Goal: Transaction & Acquisition: Purchase product/service

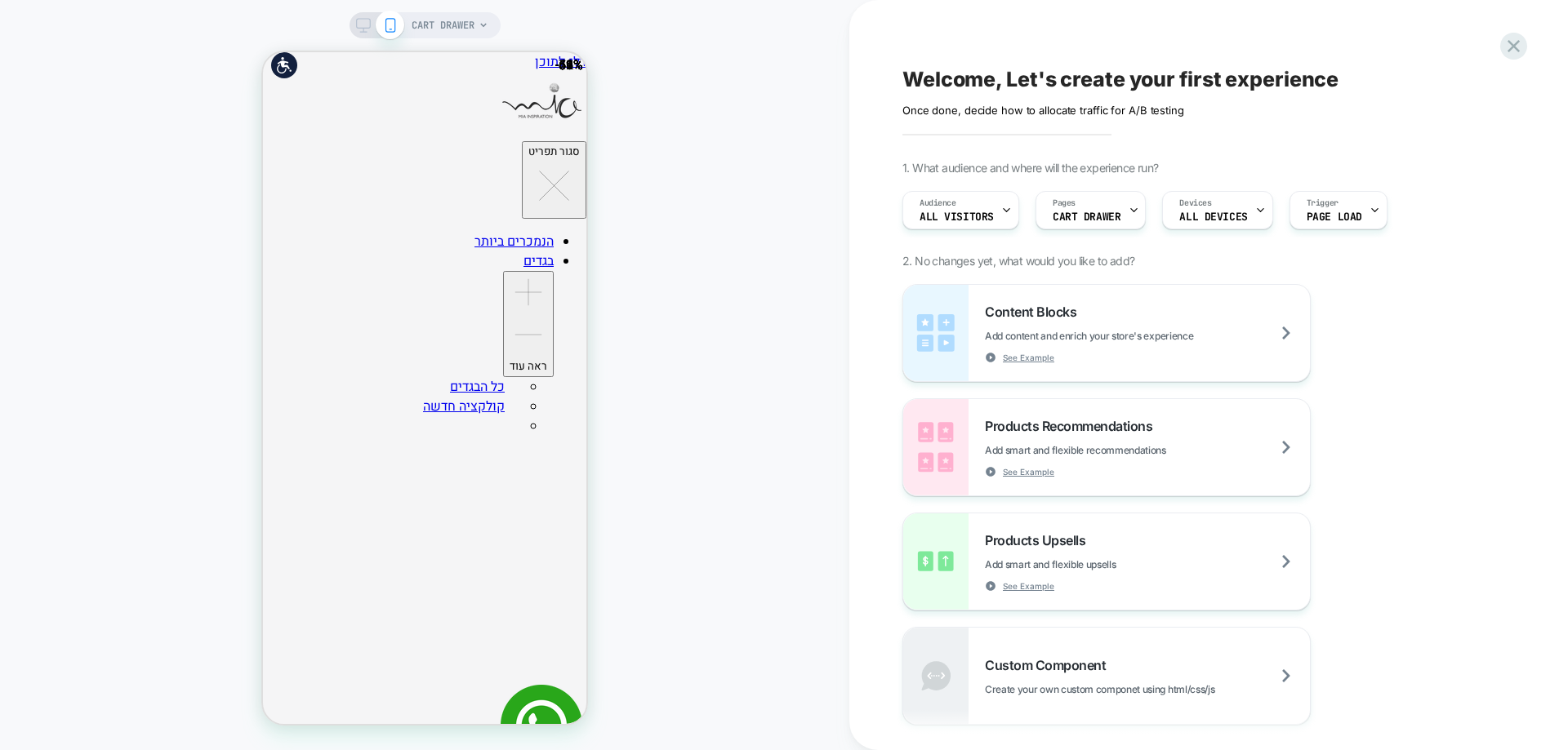
click at [427, 30] on span "CART DRAWER" at bounding box center [443, 25] width 63 height 26
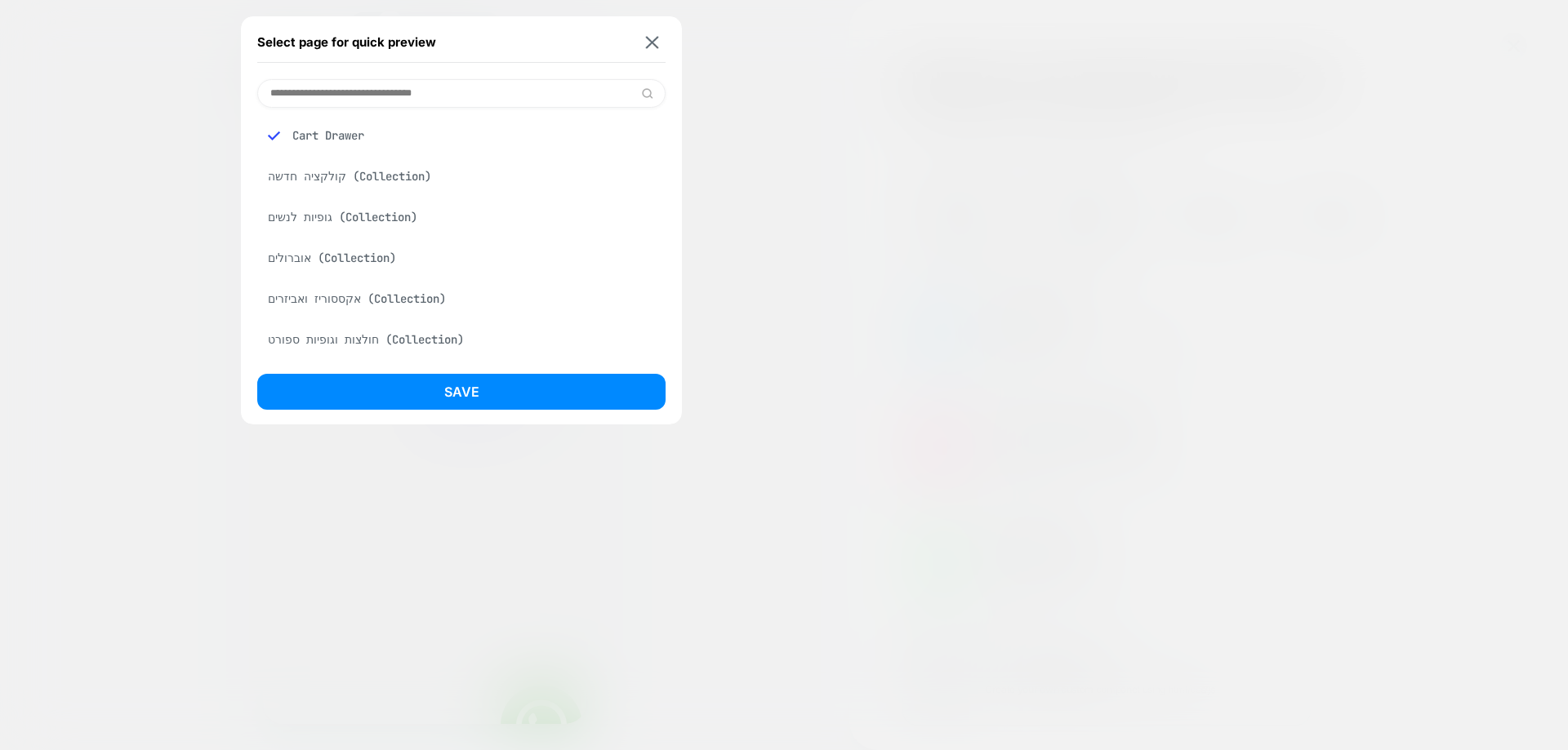
click at [447, 93] on input at bounding box center [461, 94] width 408 height 29
paste input "**********"
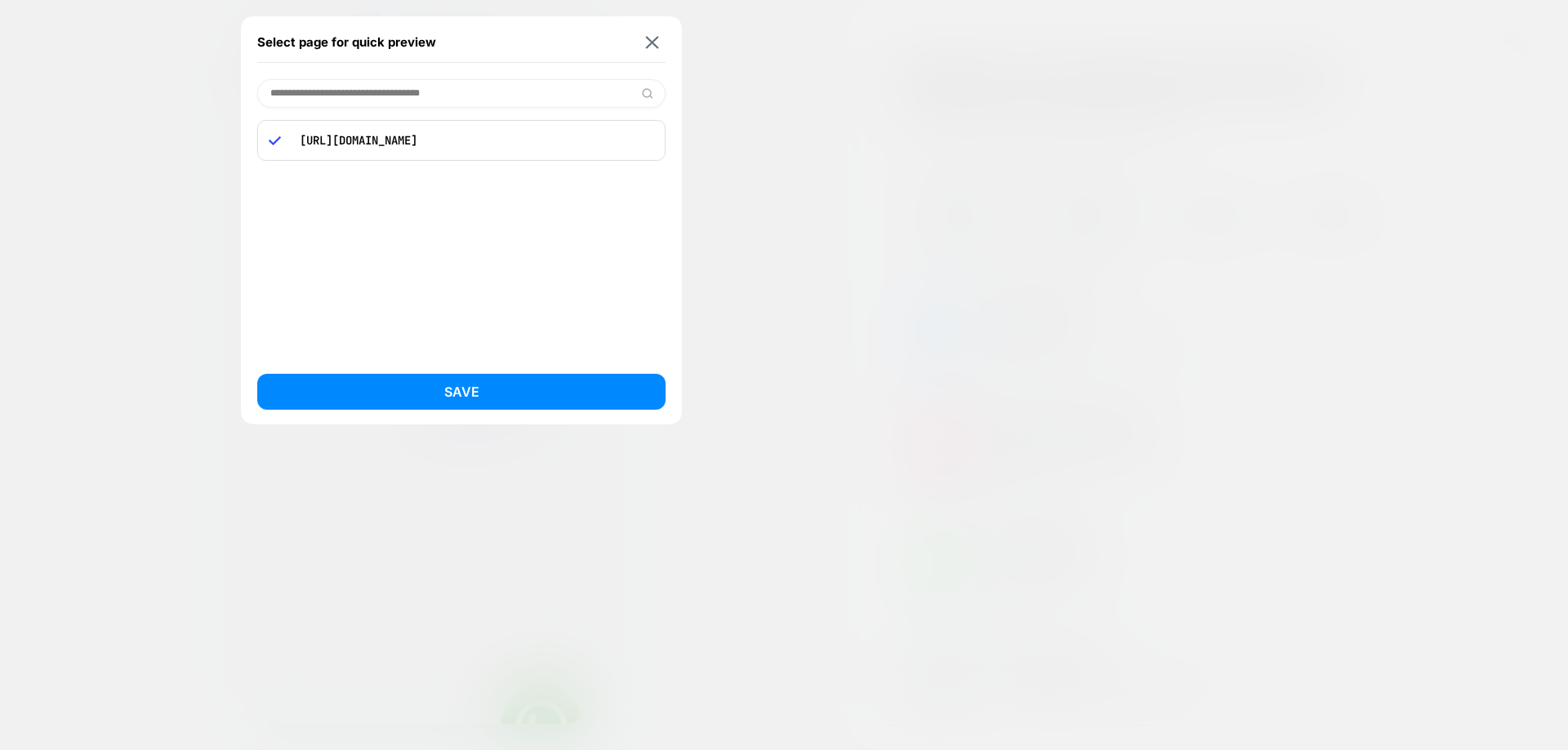
type input "**********"
click at [462, 132] on div "[URL][DOMAIN_NAME]" at bounding box center [461, 140] width 408 height 41
click at [520, 421] on div "**********" at bounding box center [461, 220] width 441 height 408
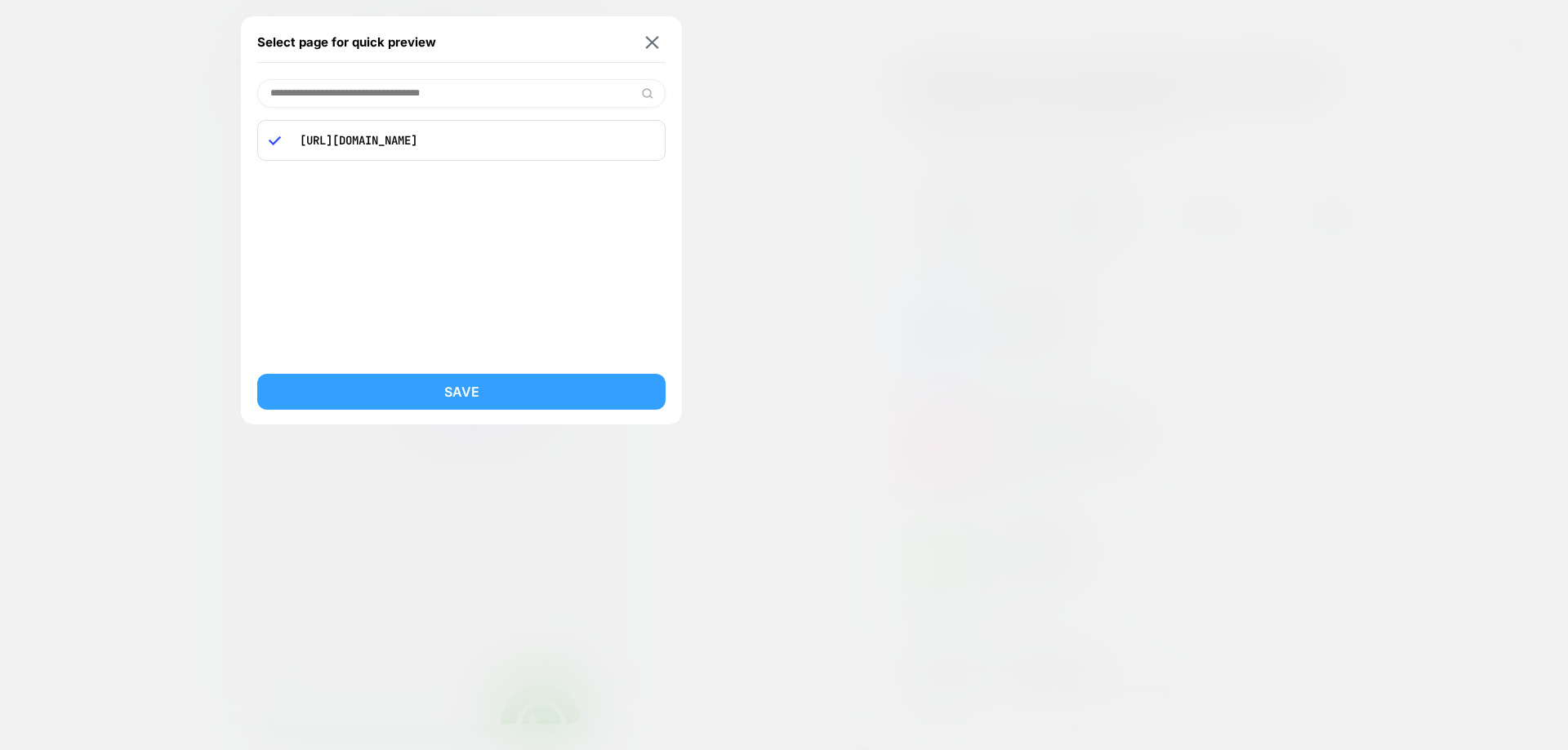
click at [514, 401] on button "Save" at bounding box center [461, 392] width 408 height 36
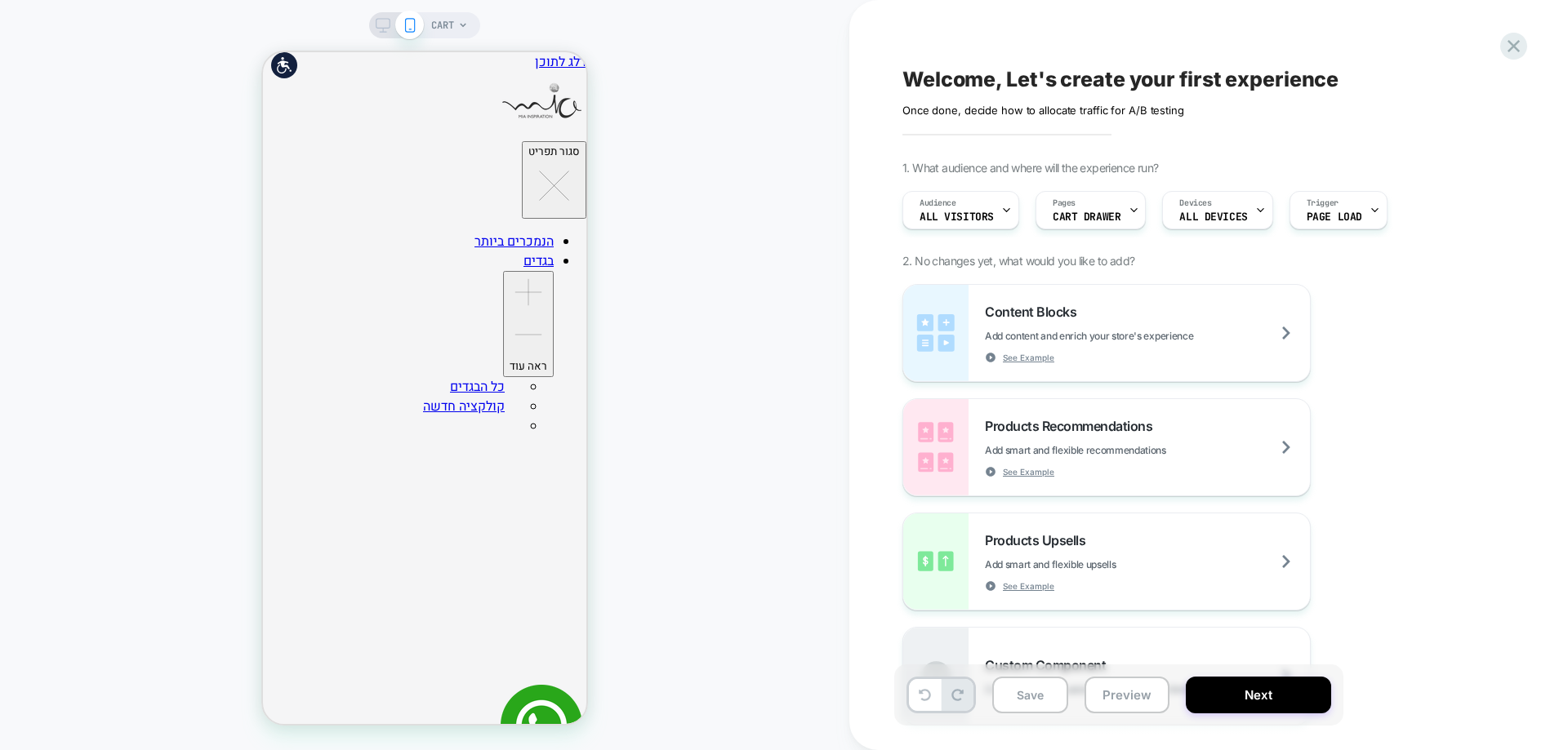
click at [1099, 202] on div "Pages CART DRAWER" at bounding box center [1087, 210] width 100 height 37
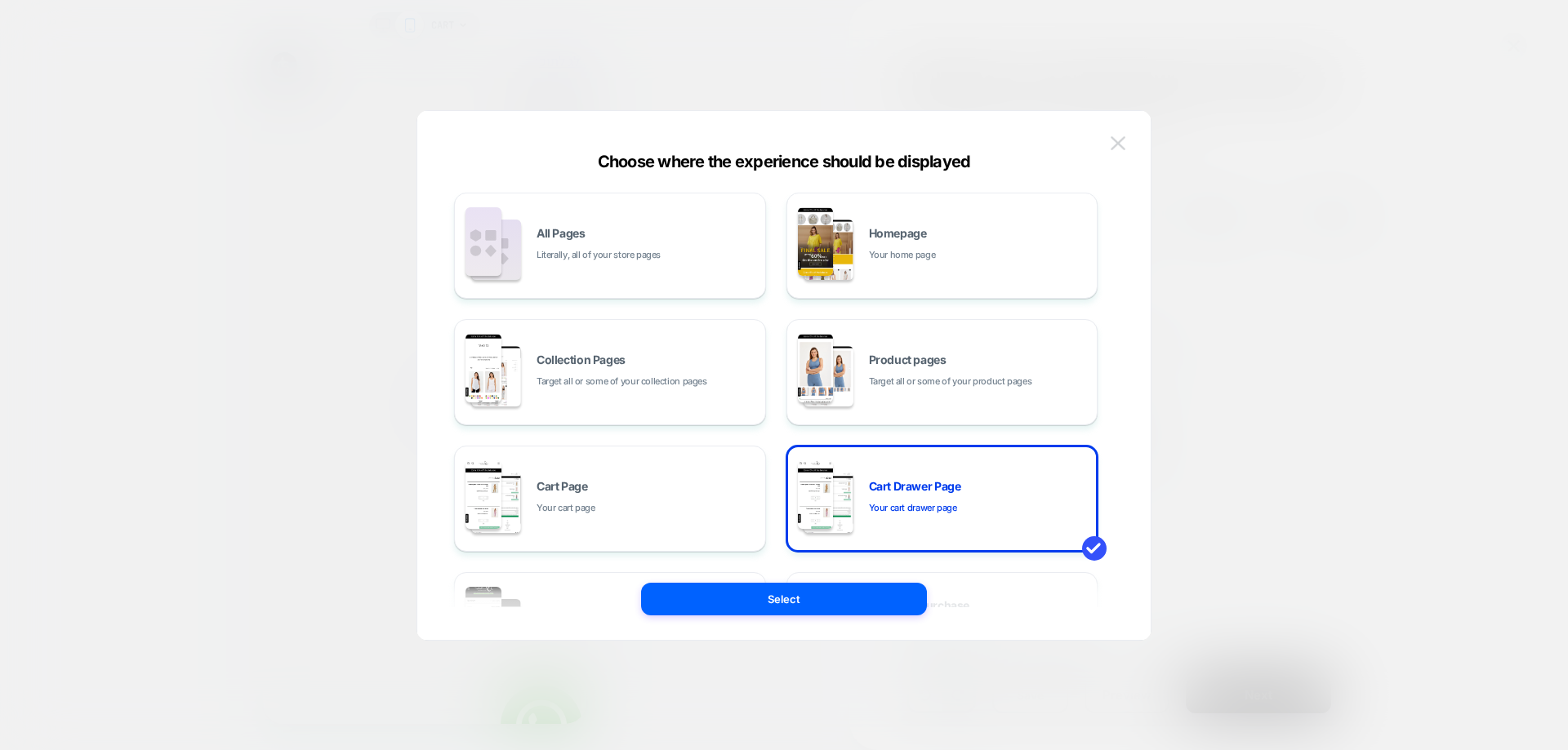
click at [1111, 141] on img at bounding box center [1117, 143] width 14 height 14
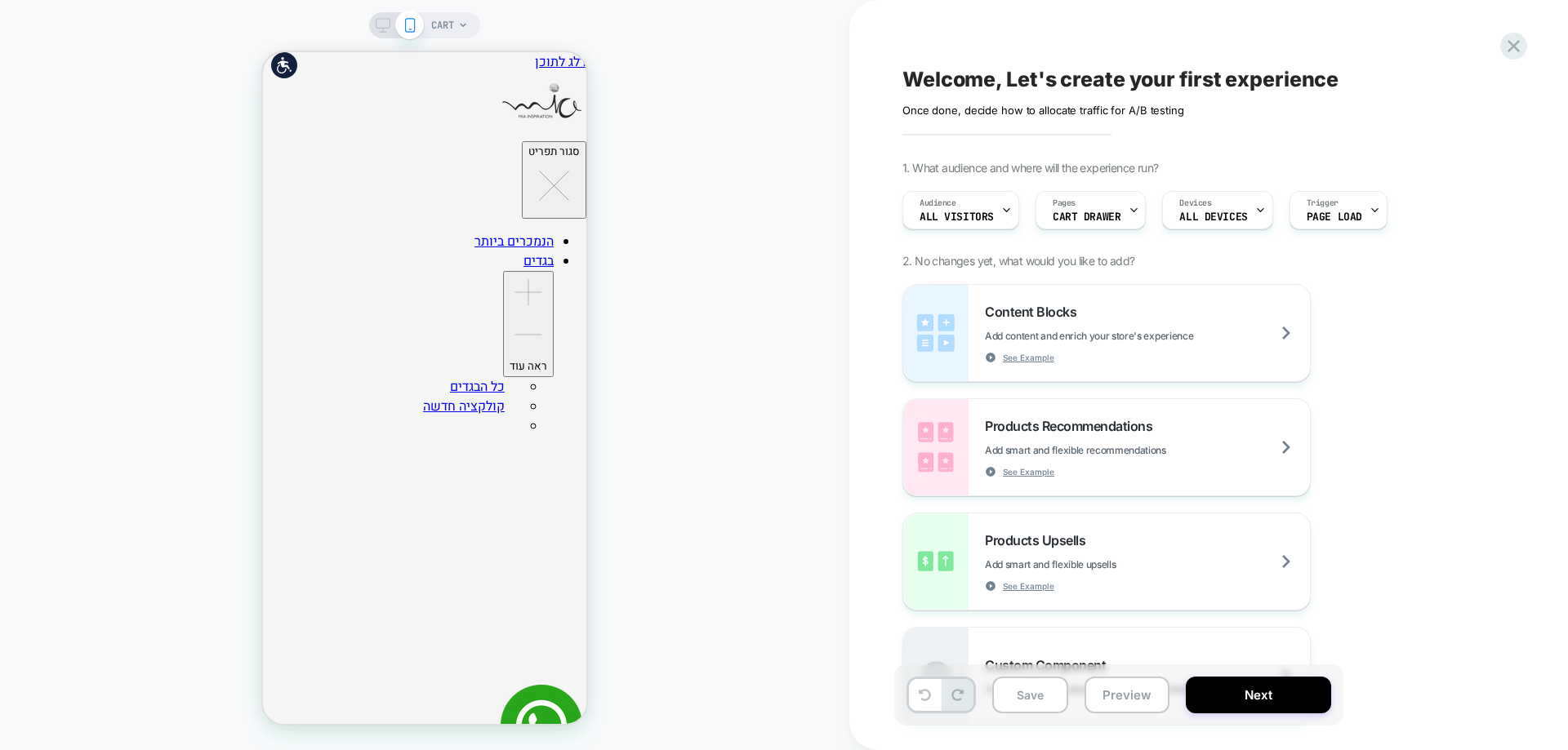
click at [458, 22] on icon at bounding box center [463, 26] width 10 height 10
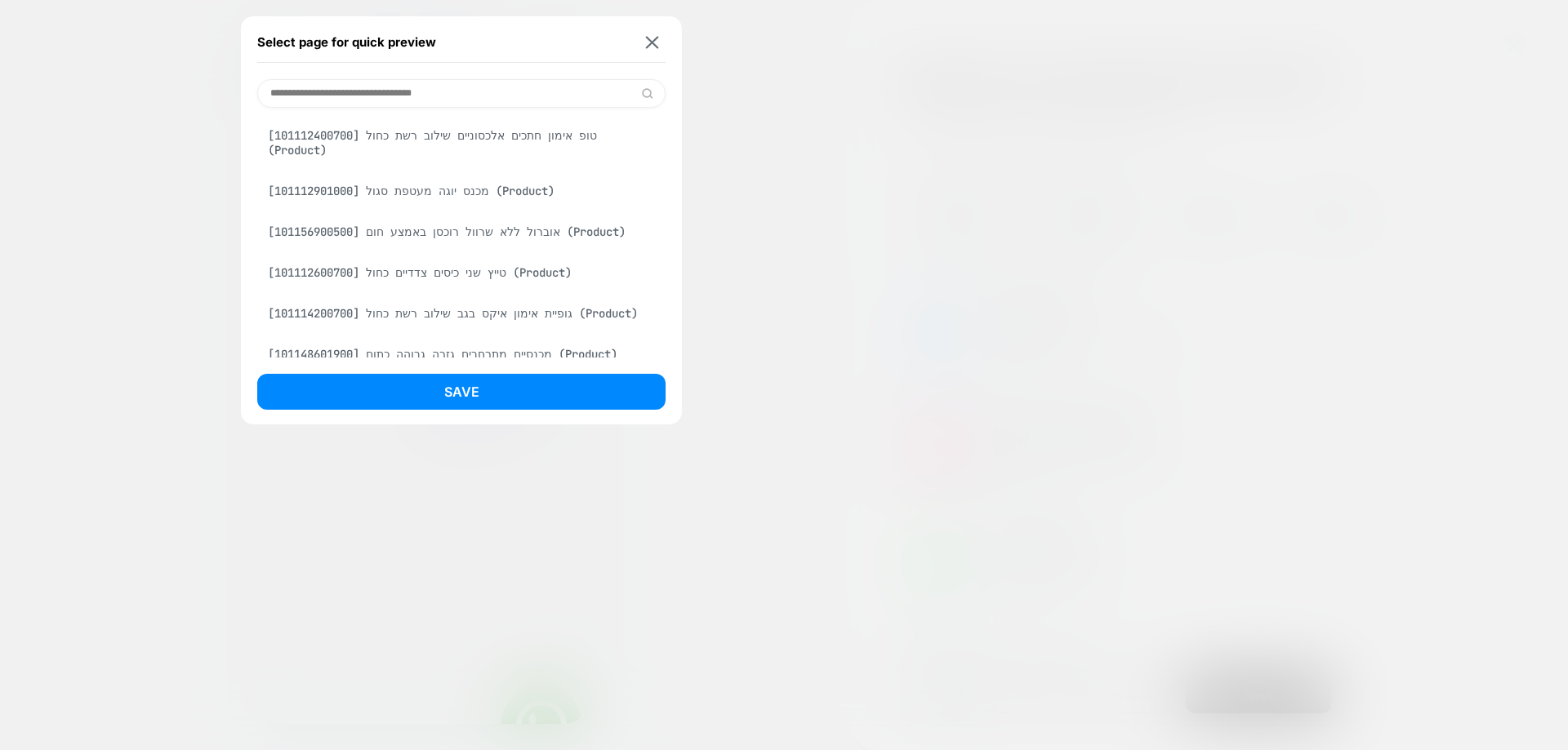
click at [532, 257] on div "טייץ שני כיסים צדדיים כחול [101112600700] (Product)" at bounding box center [461, 272] width 408 height 31
click at [434, 372] on div "Select page for quick preview טייץ שני כיסים צדדיים כחול [101112600700] (Produc…" at bounding box center [461, 220] width 441 height 408
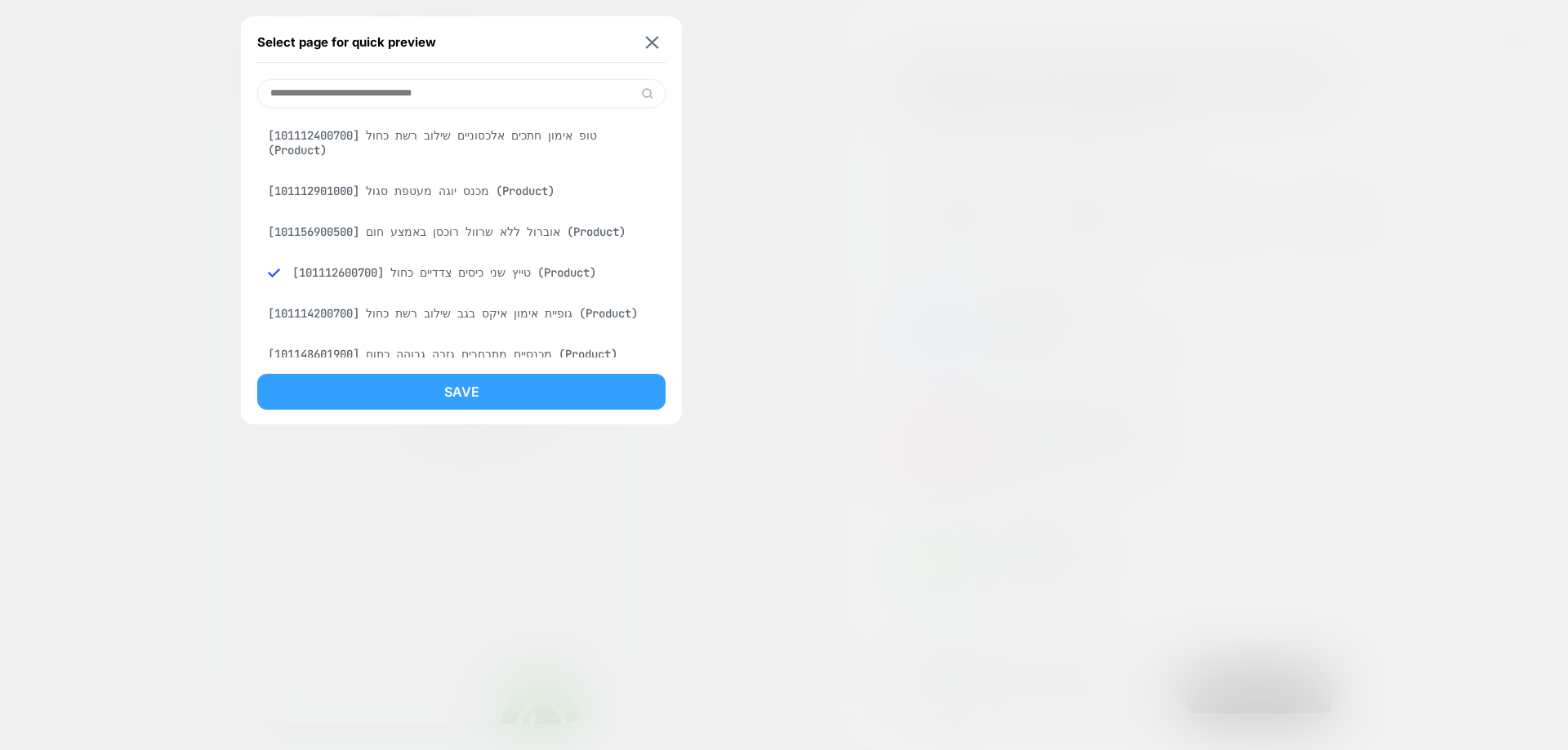
click at [442, 397] on button "Save" at bounding box center [461, 392] width 408 height 36
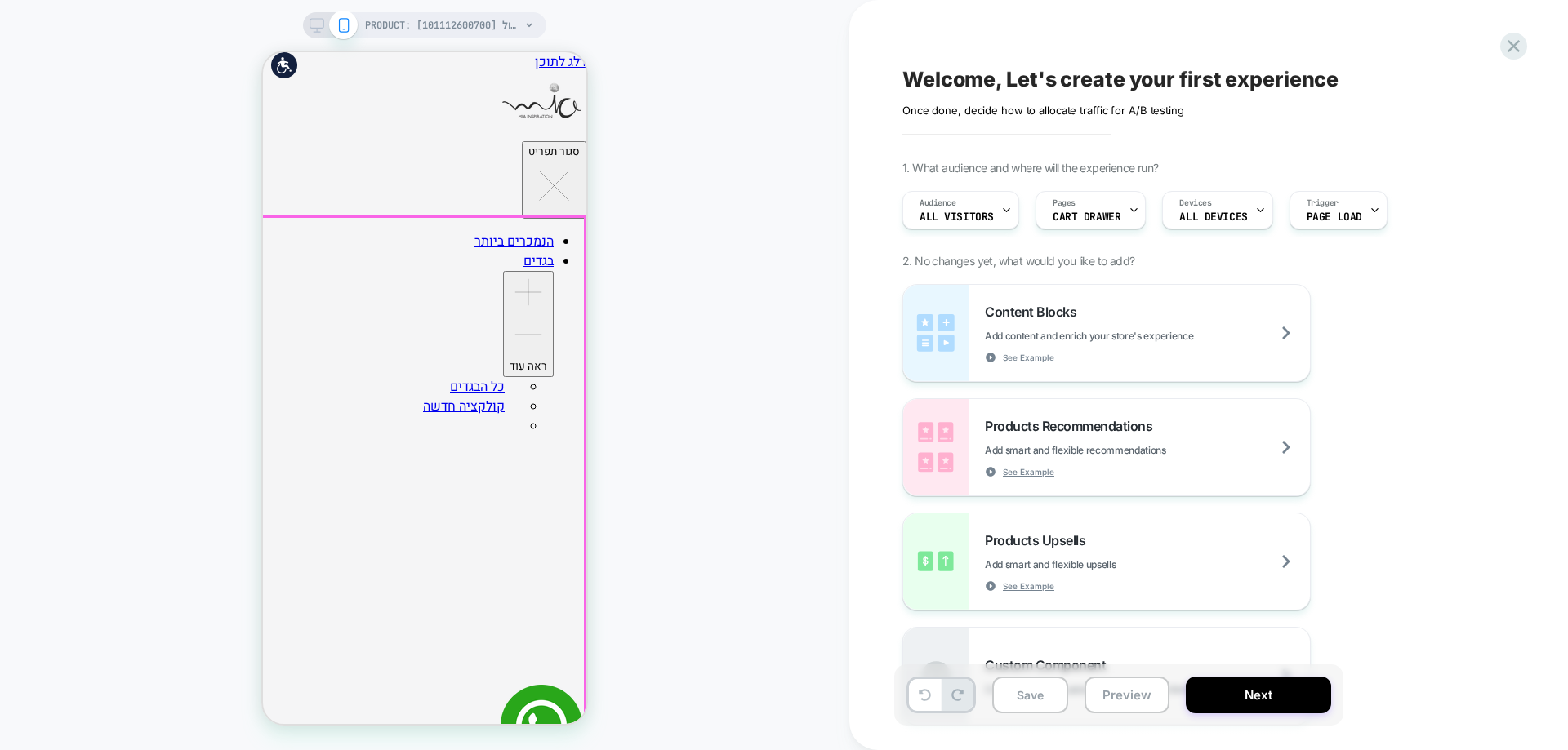
scroll to position [0, 0]
click at [1109, 203] on div "Pages CART DRAWER" at bounding box center [1087, 210] width 100 height 37
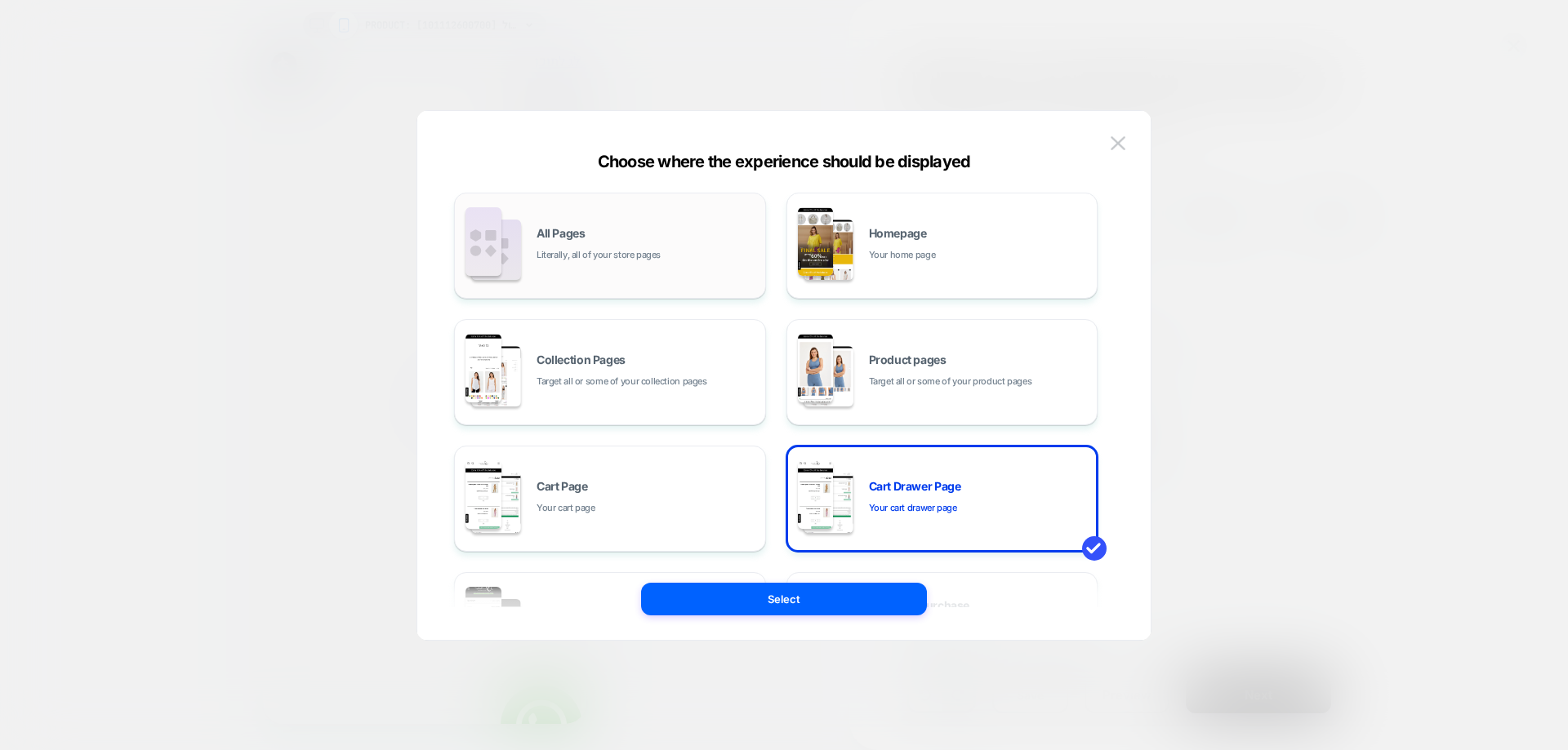
click at [586, 250] on span "Literally, all of your store pages" at bounding box center [599, 255] width 124 height 15
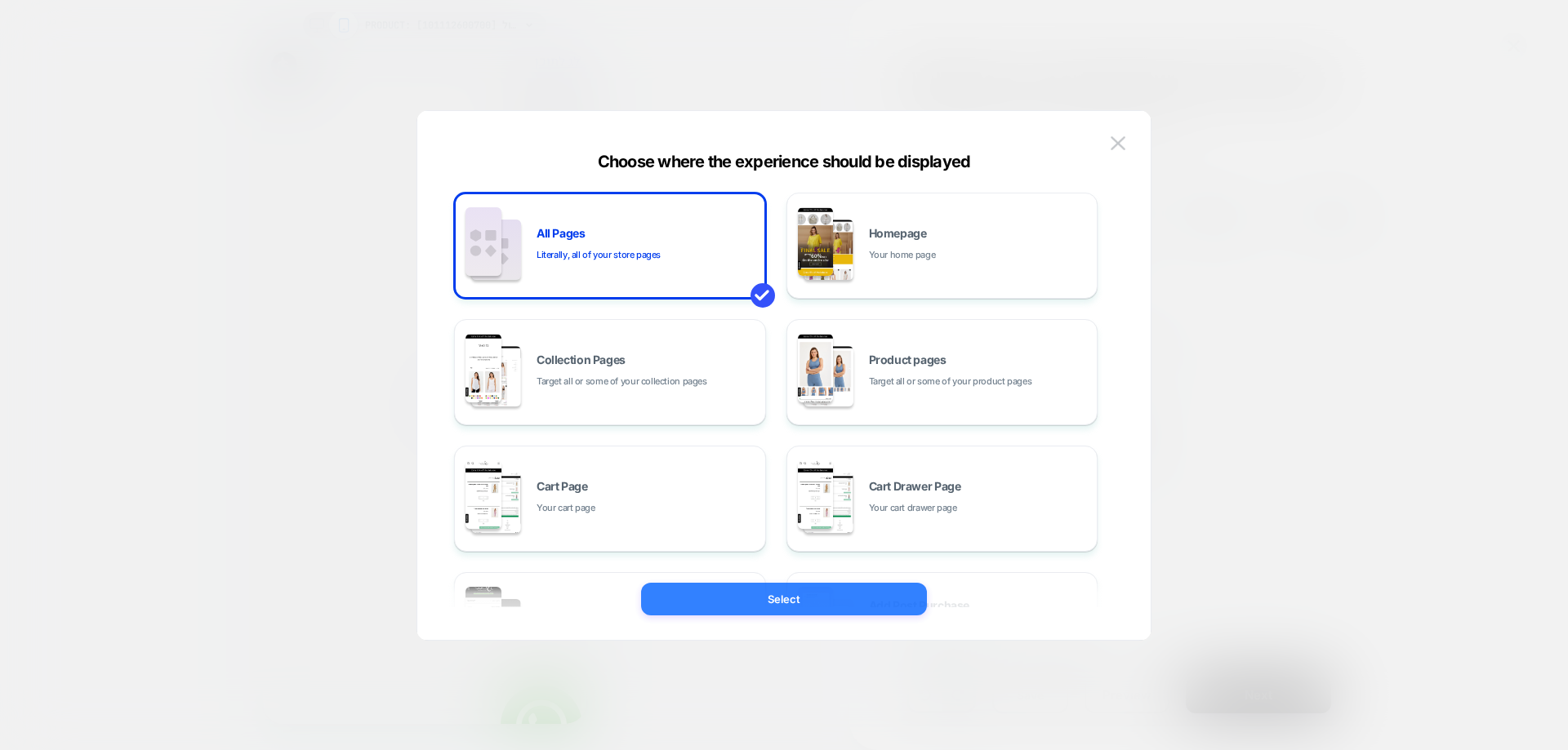
click at [775, 597] on button "Select" at bounding box center [784, 599] width 286 height 32
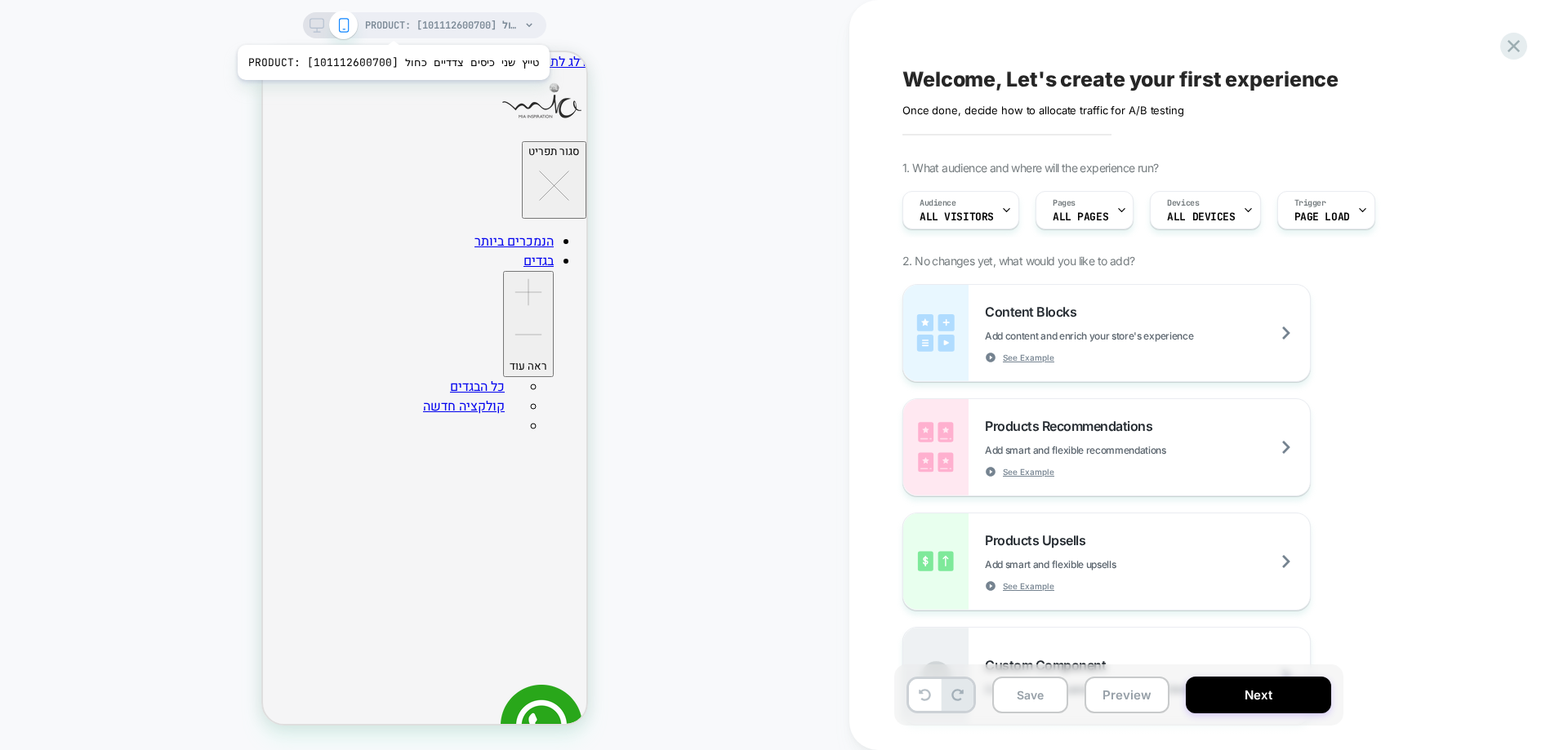
click at [383, 25] on span "PRODUCT: טייץ שני כיסים צדדיים כחול [101112600700]" at bounding box center [442, 25] width 155 height 26
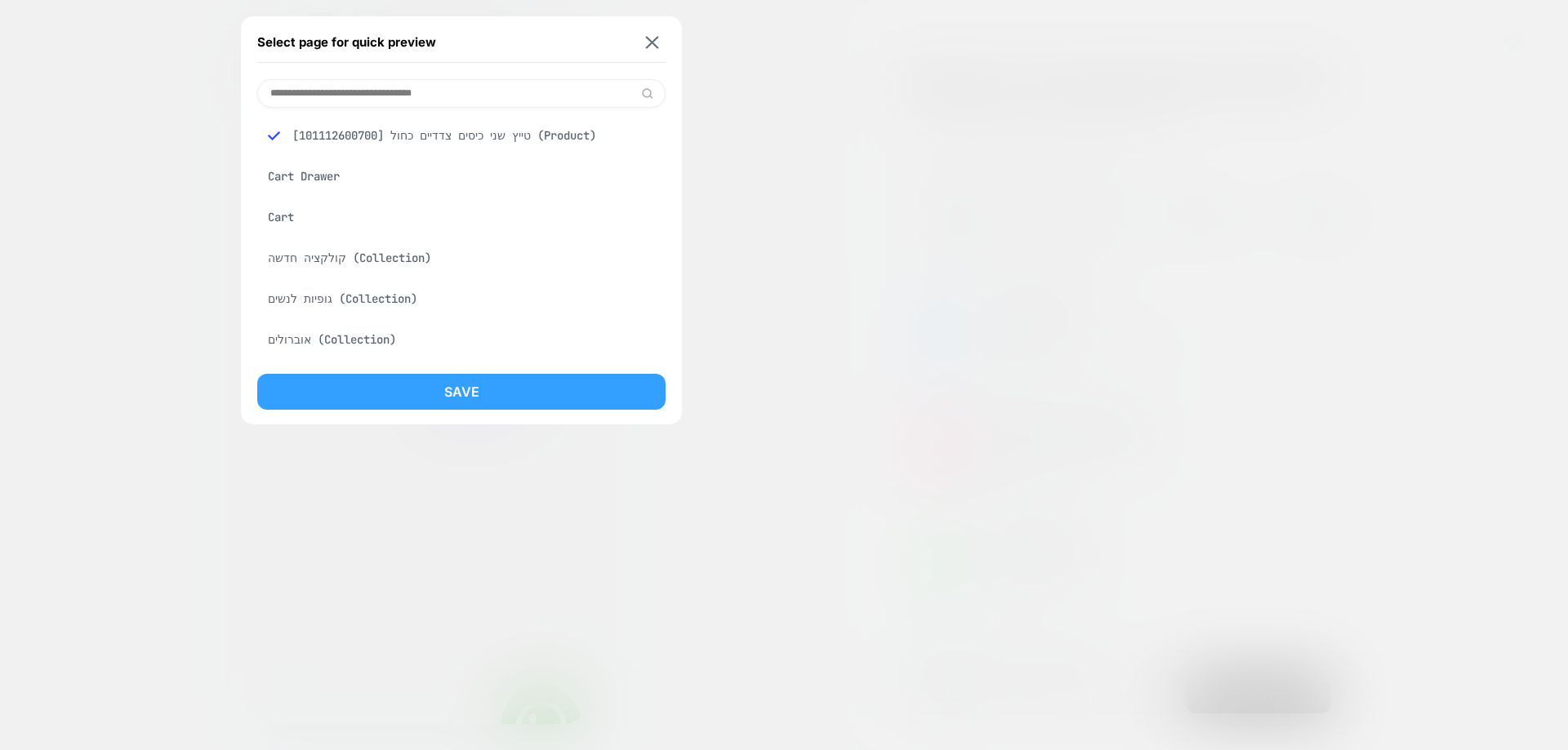
drag, startPoint x: 536, startPoint y: 384, endPoint x: 320, endPoint y: 297, distance: 232.9
click at [536, 384] on button "Save" at bounding box center [461, 392] width 408 height 36
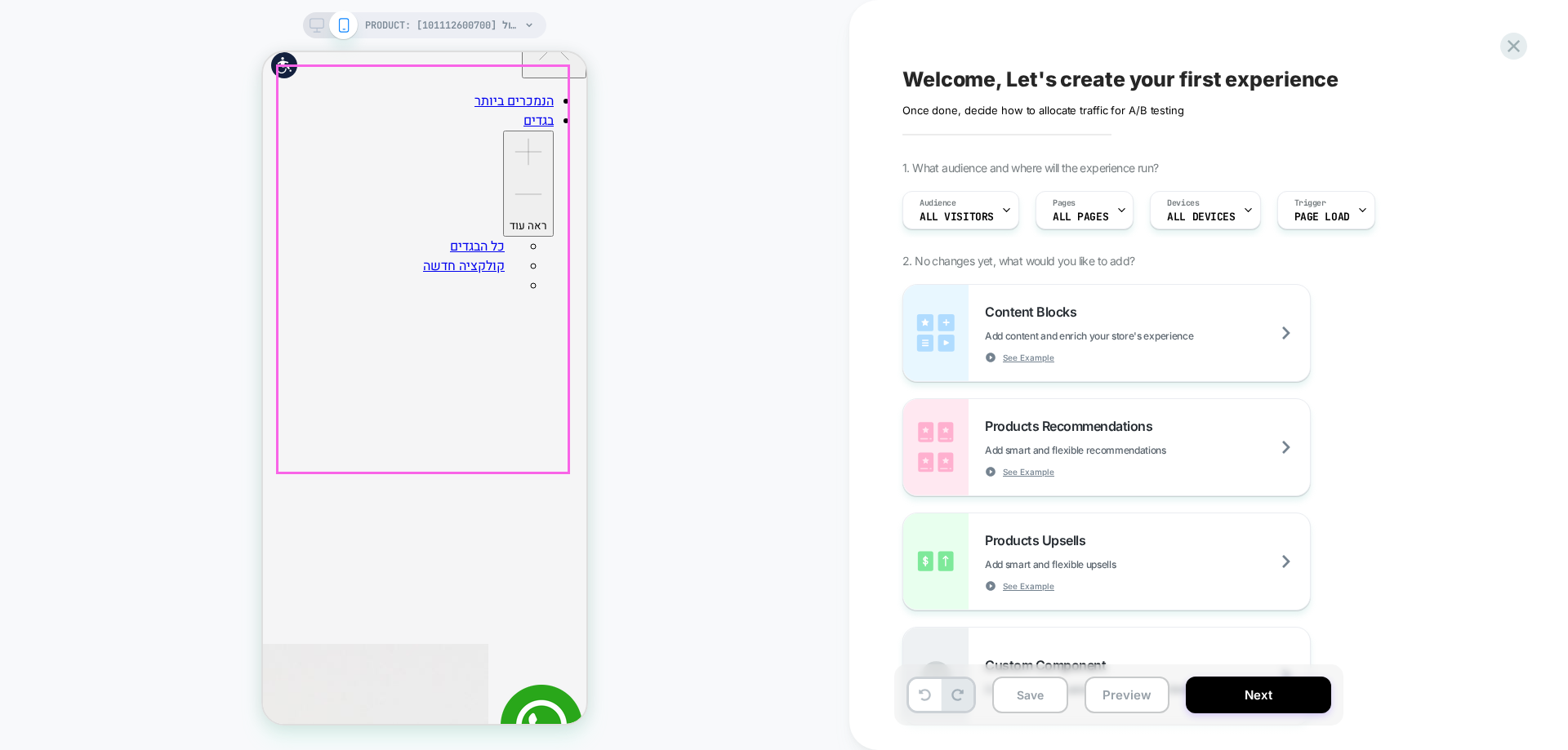
scroll to position [408, 0]
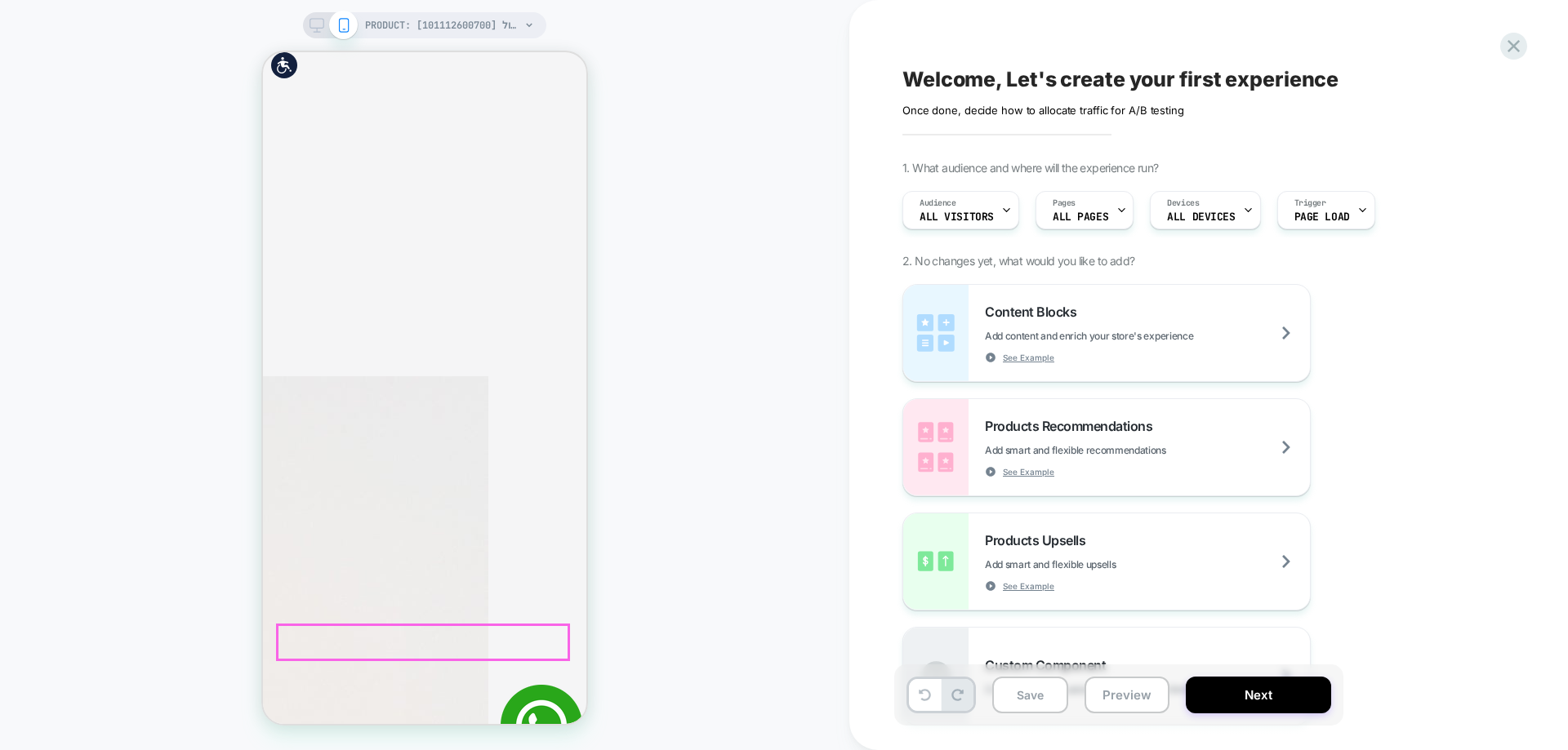
click at [422, 21] on span "PRODUCT: טייץ שני כיסים צדדיים כחול [101112600700]" at bounding box center [442, 25] width 155 height 26
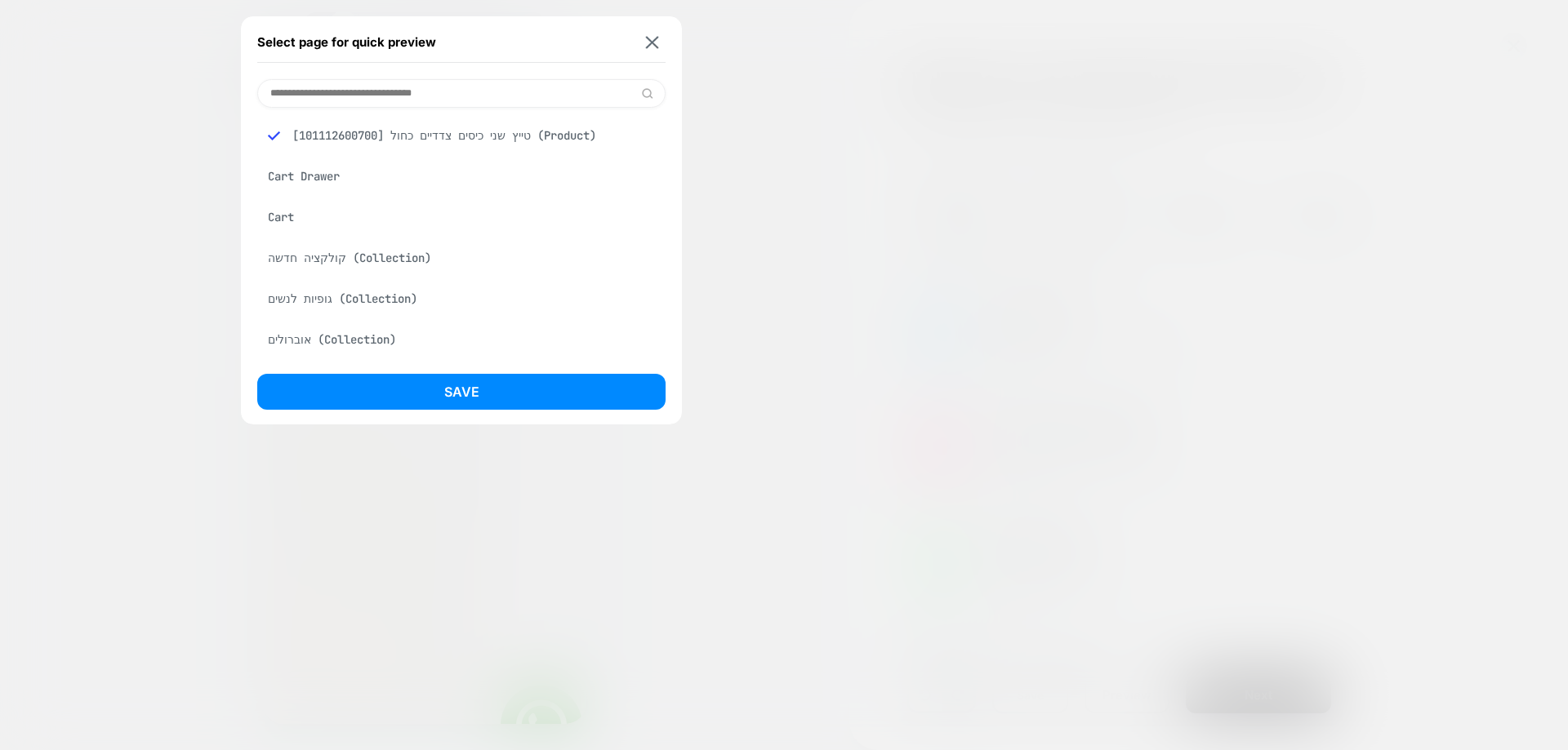
click at [429, 91] on input at bounding box center [461, 94] width 408 height 29
paste input "**********"
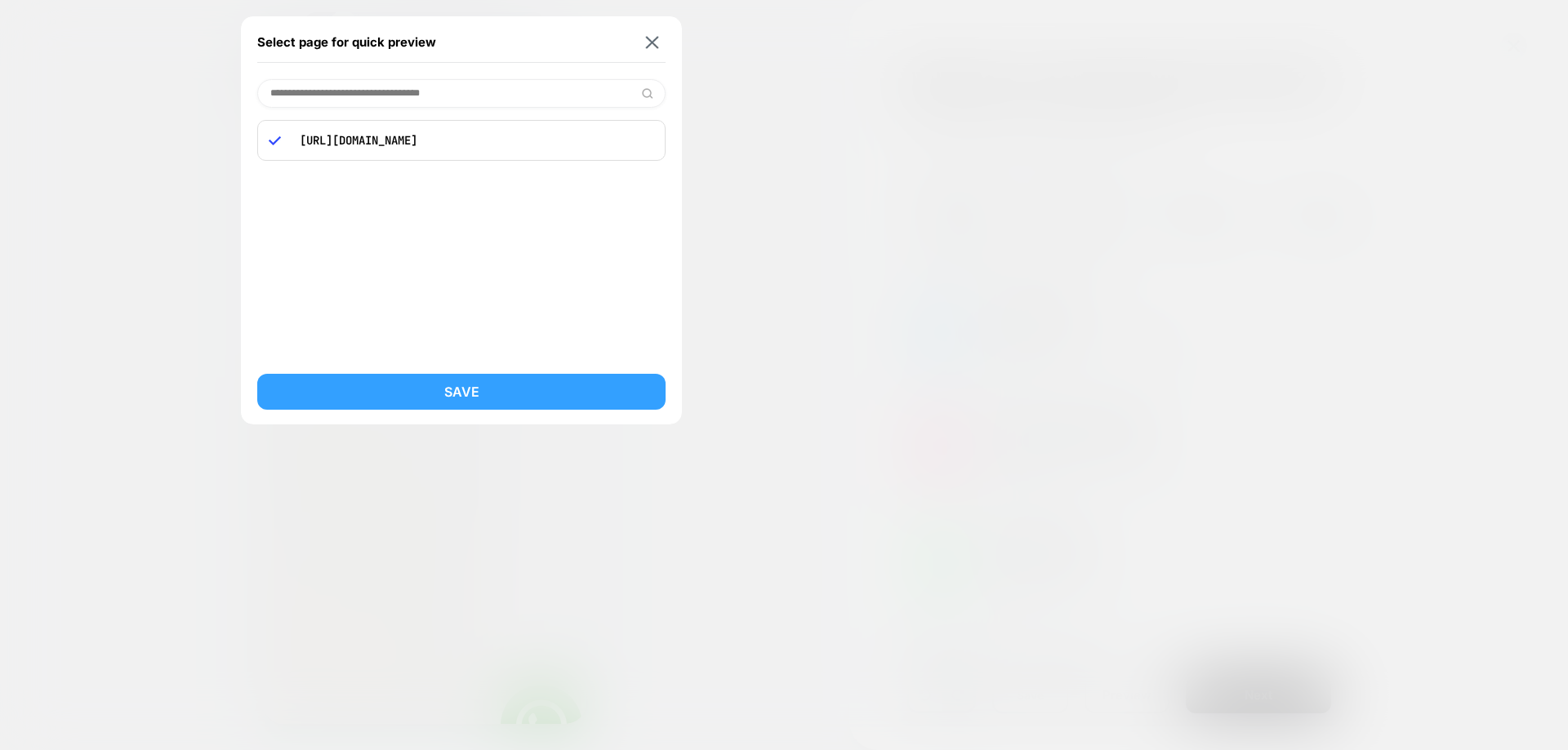
type input "**********"
click at [458, 393] on button "Save" at bounding box center [461, 392] width 408 height 36
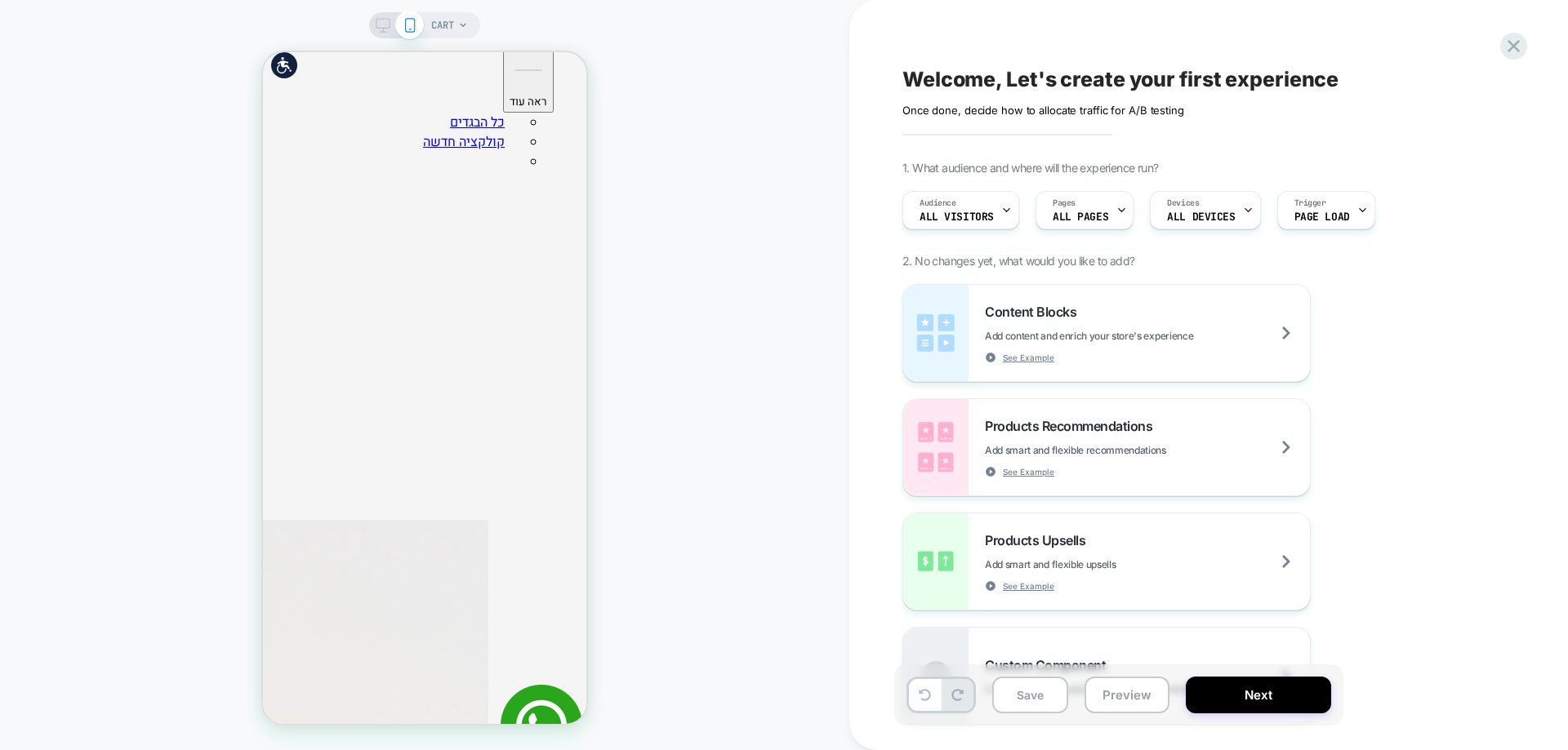
scroll to position [163, 0]
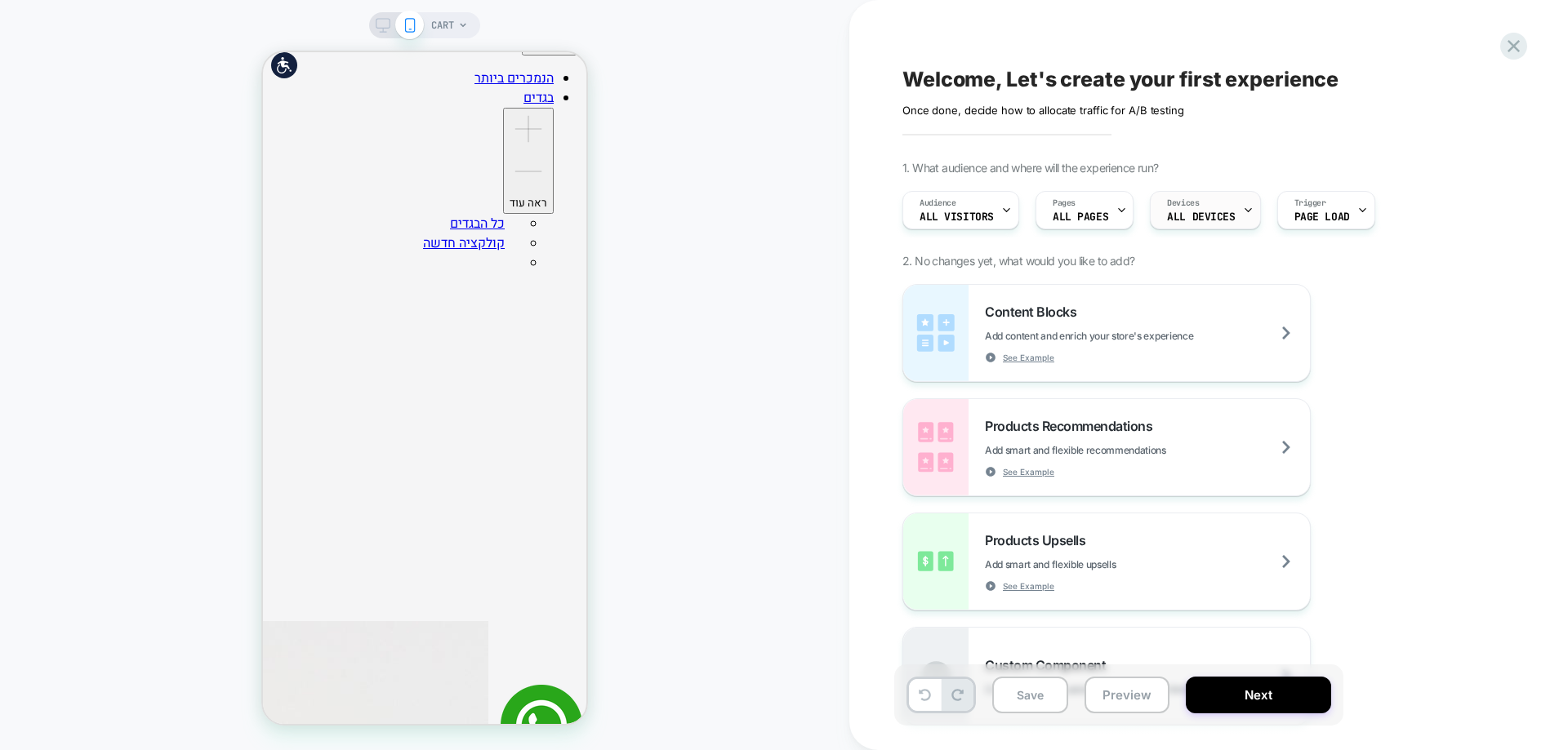
click at [1206, 222] on span "ALL DEVICES" at bounding box center [1201, 217] width 68 height 11
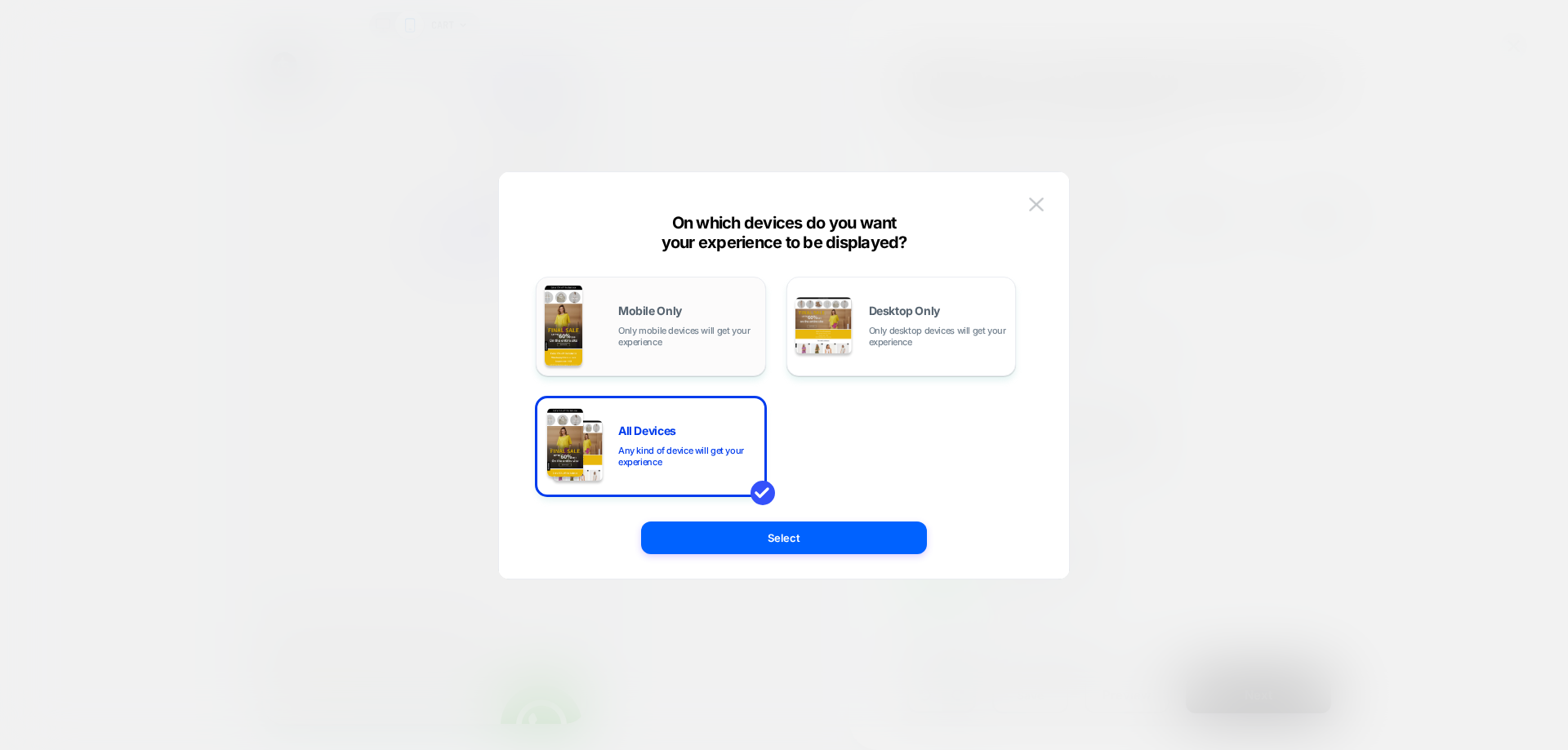
click at [689, 325] on span "Only mobile devices will get your experience" at bounding box center [687, 336] width 139 height 23
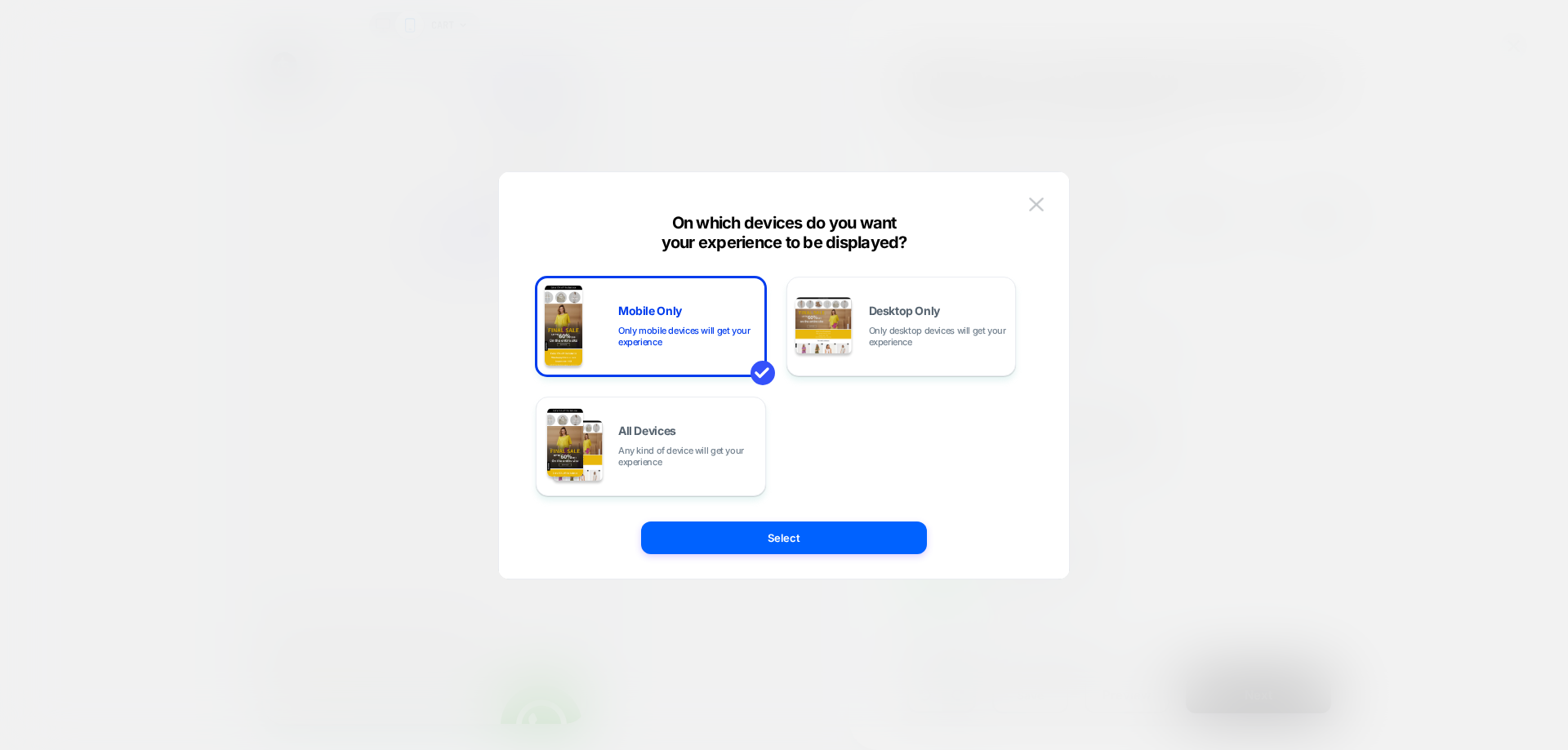
click at [762, 565] on div "Mobile Only Only mobile devices will get your experience Desktop Only Only desk…" at bounding box center [784, 384] width 521 height 390
click at [771, 543] on button "Select" at bounding box center [784, 538] width 286 height 32
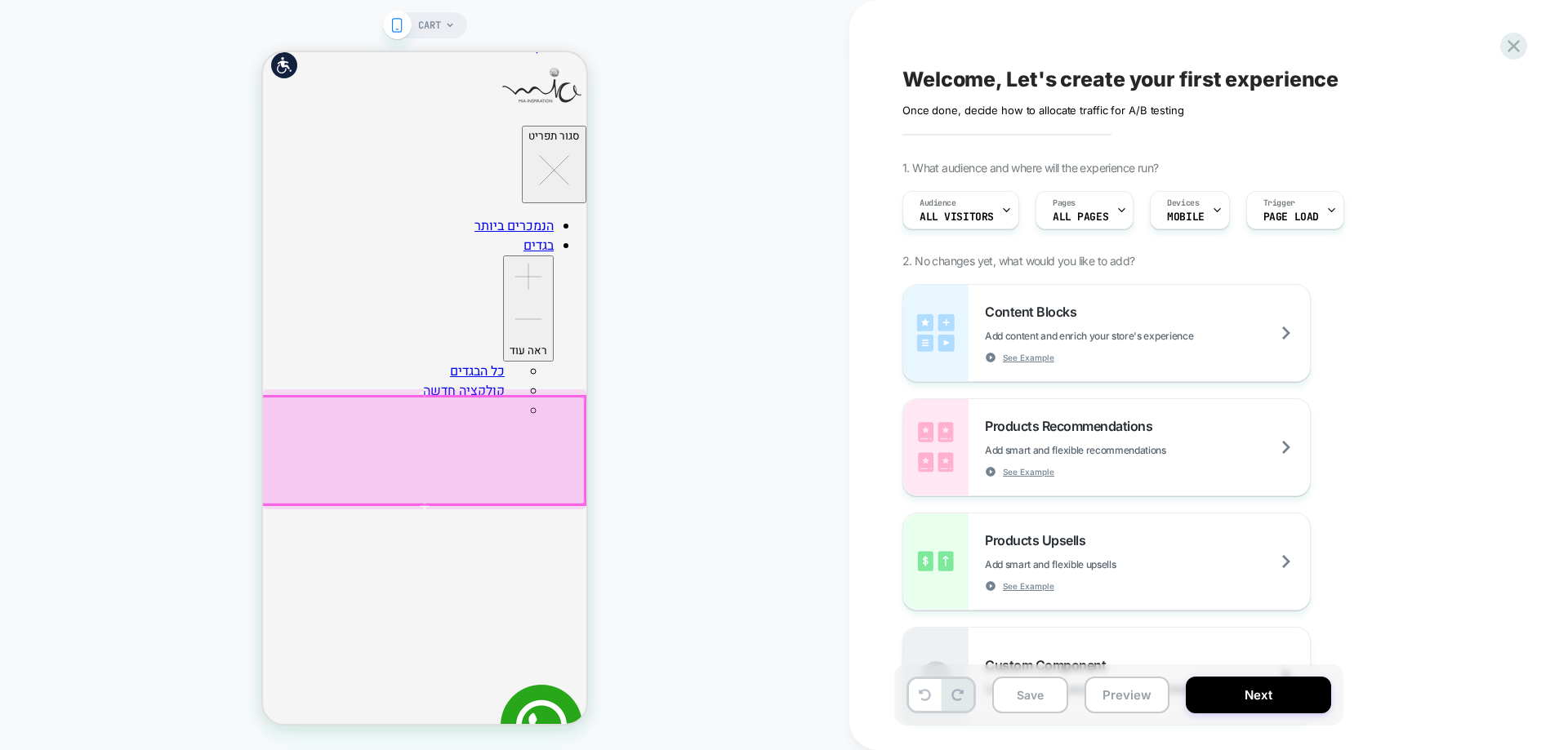
scroll to position [0, 0]
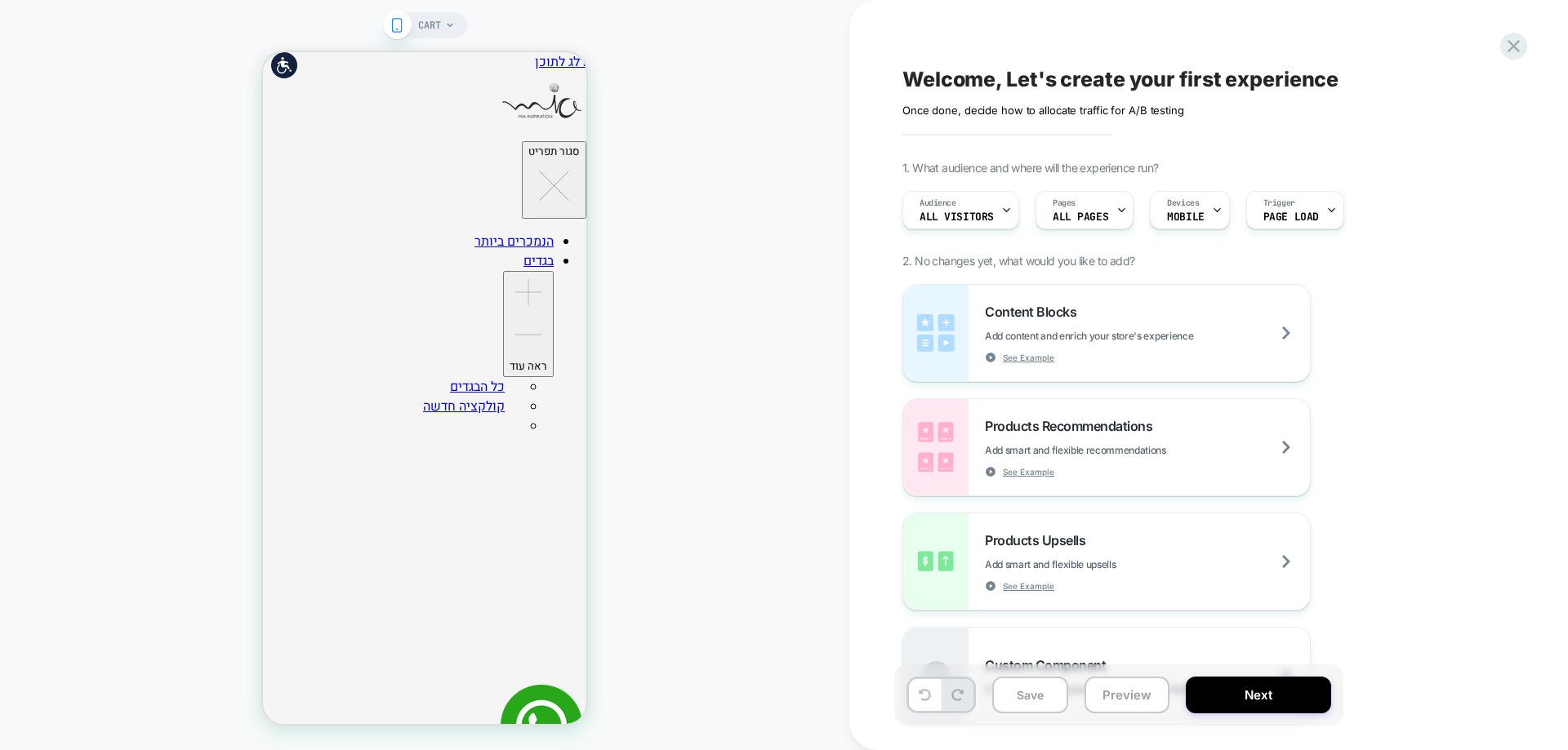
click at [725, 394] on div "CART" at bounding box center [424, 375] width 849 height 718
click at [440, 31] on span "CART" at bounding box center [429, 25] width 23 height 26
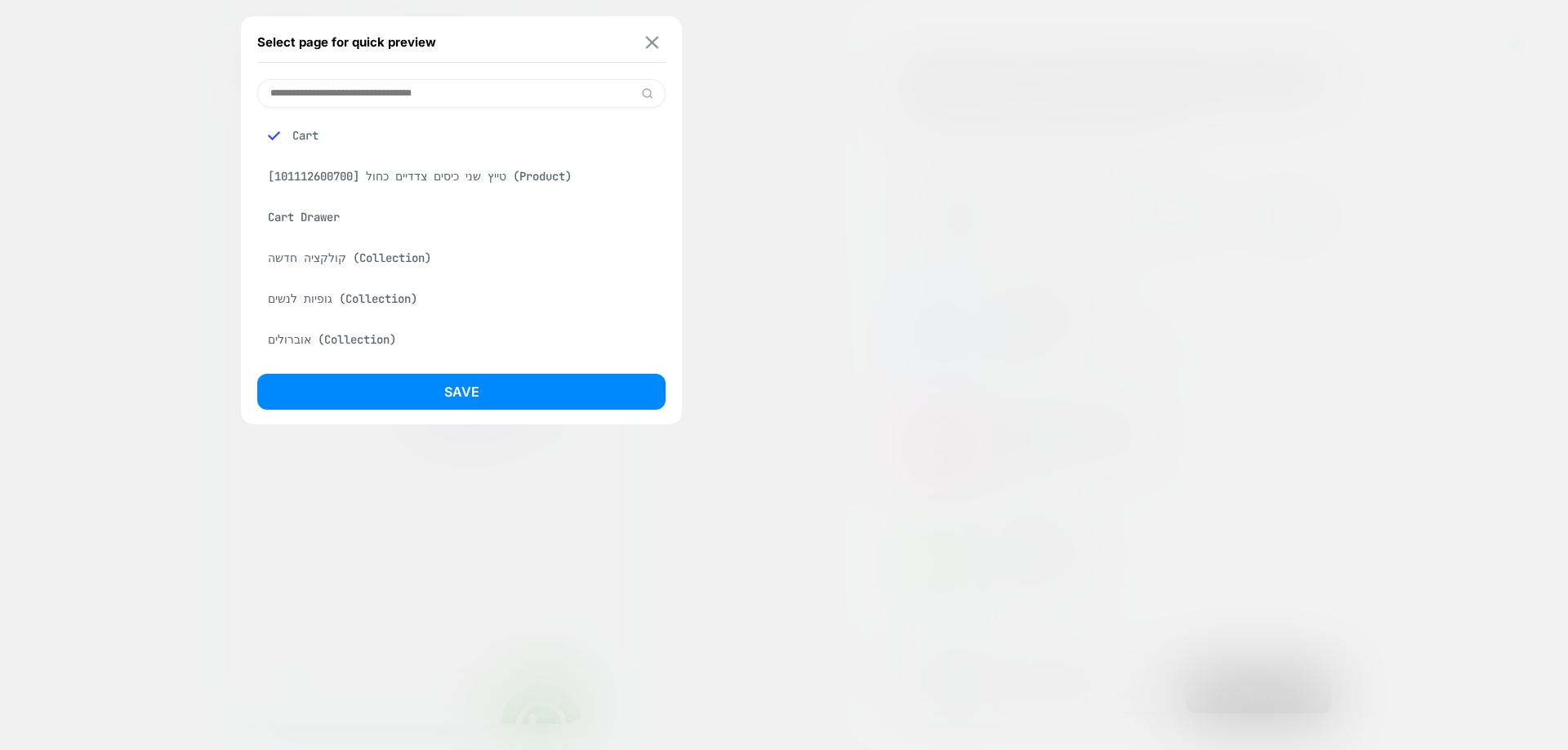
drag, startPoint x: 648, startPoint y: 40, endPoint x: 268, endPoint y: 115, distance: 387.3
click at [648, 40] on img at bounding box center [652, 42] width 13 height 12
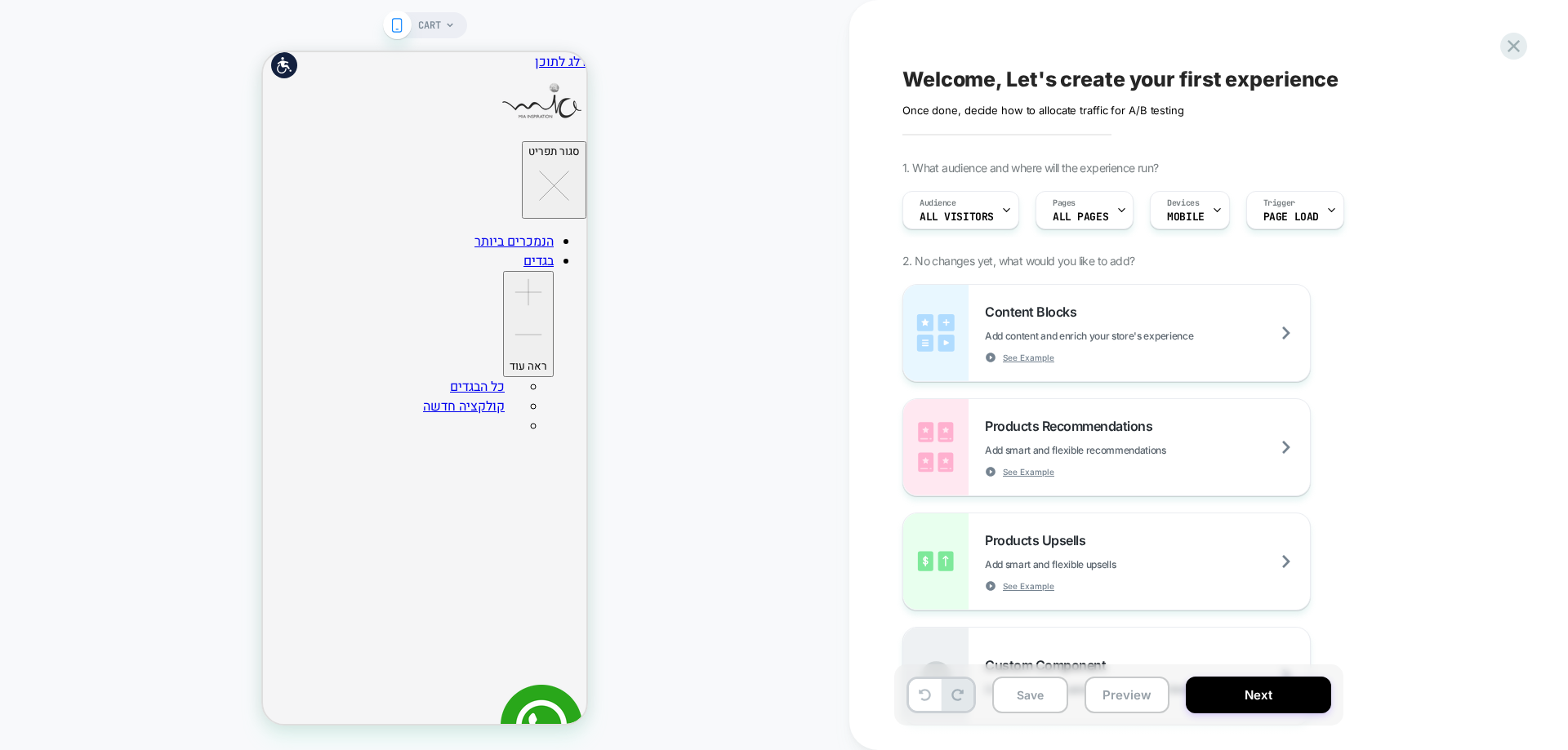
click at [437, 22] on span "CART" at bounding box center [429, 25] width 23 height 26
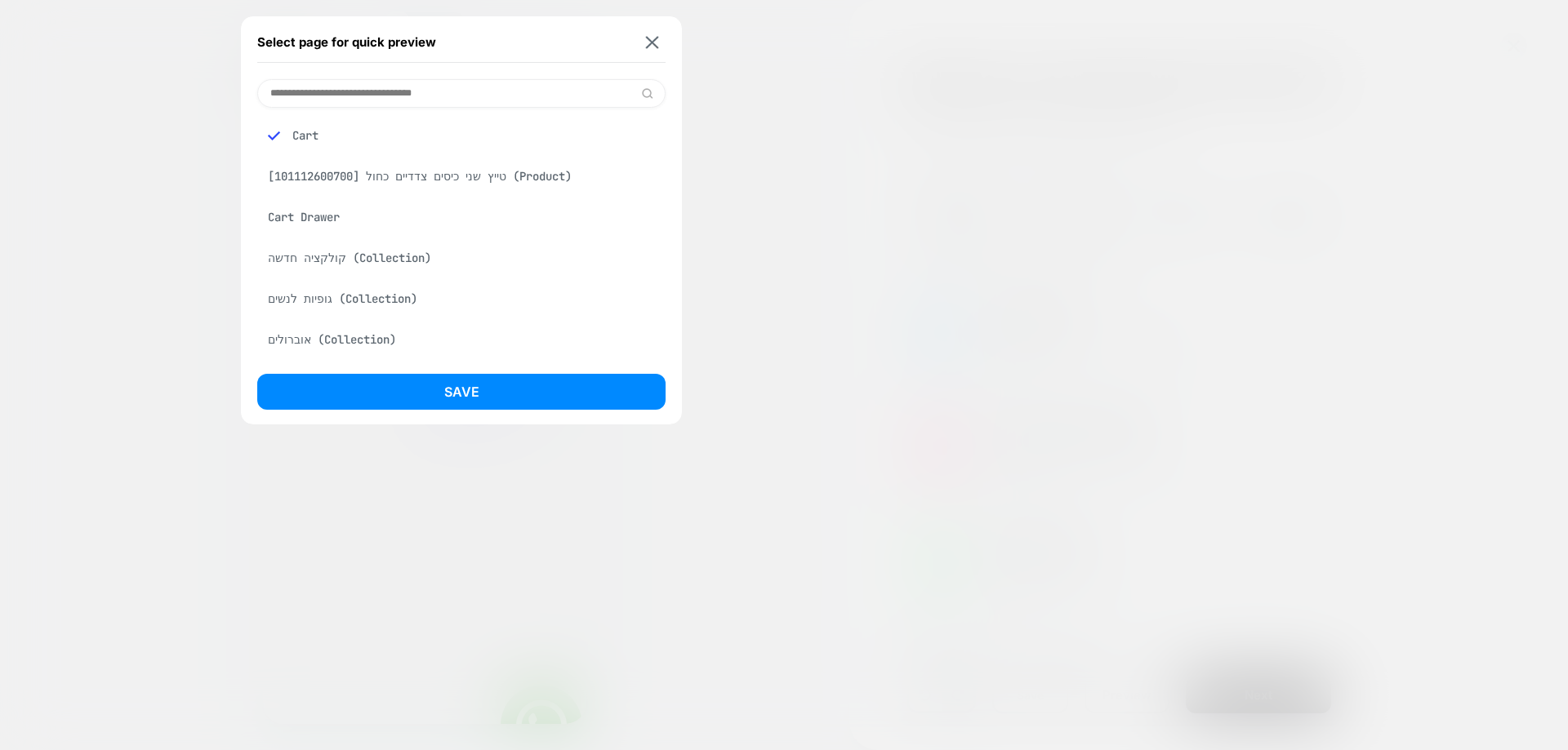
click at [328, 213] on div "Cart Drawer" at bounding box center [461, 217] width 408 height 31
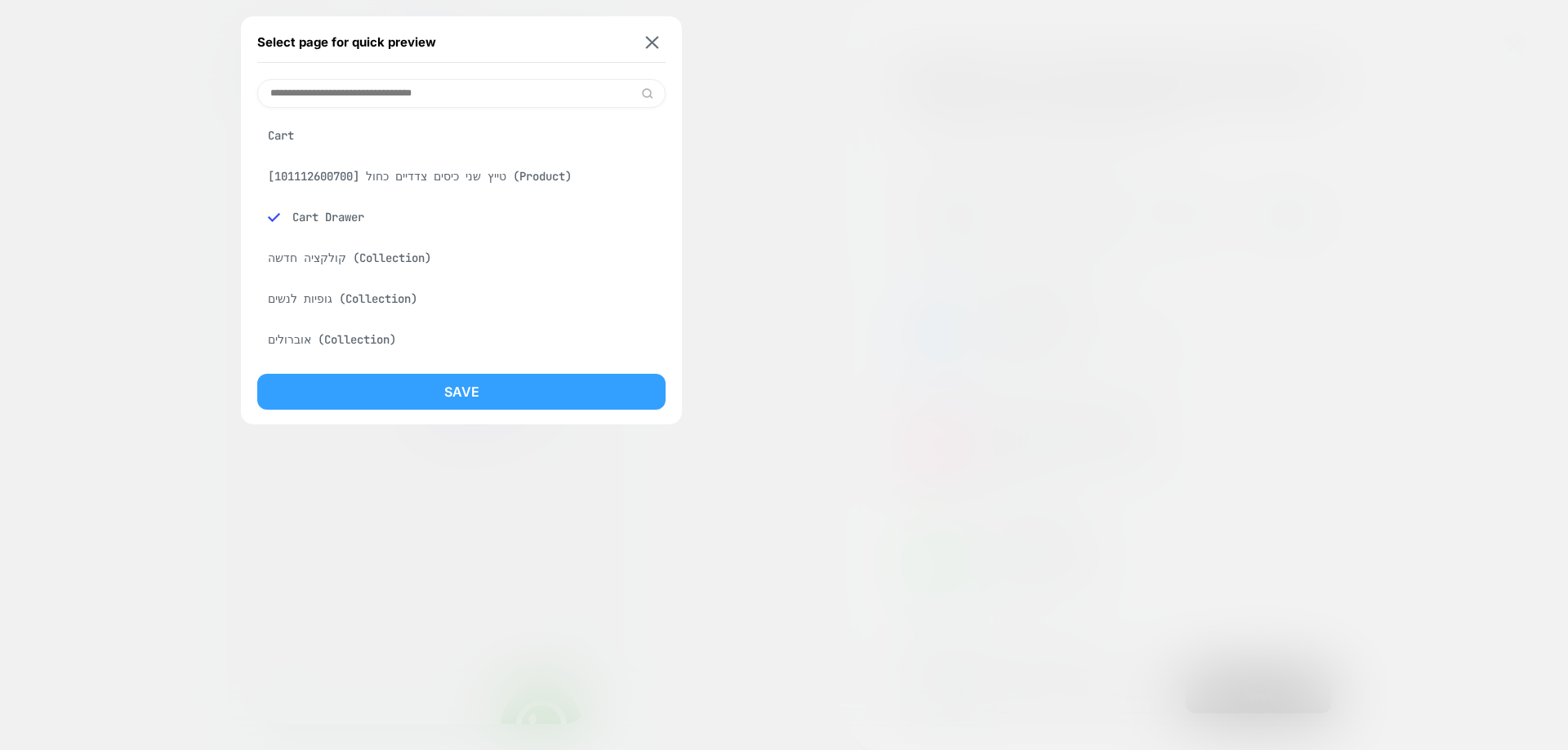
click at [436, 380] on button "Save" at bounding box center [461, 392] width 408 height 36
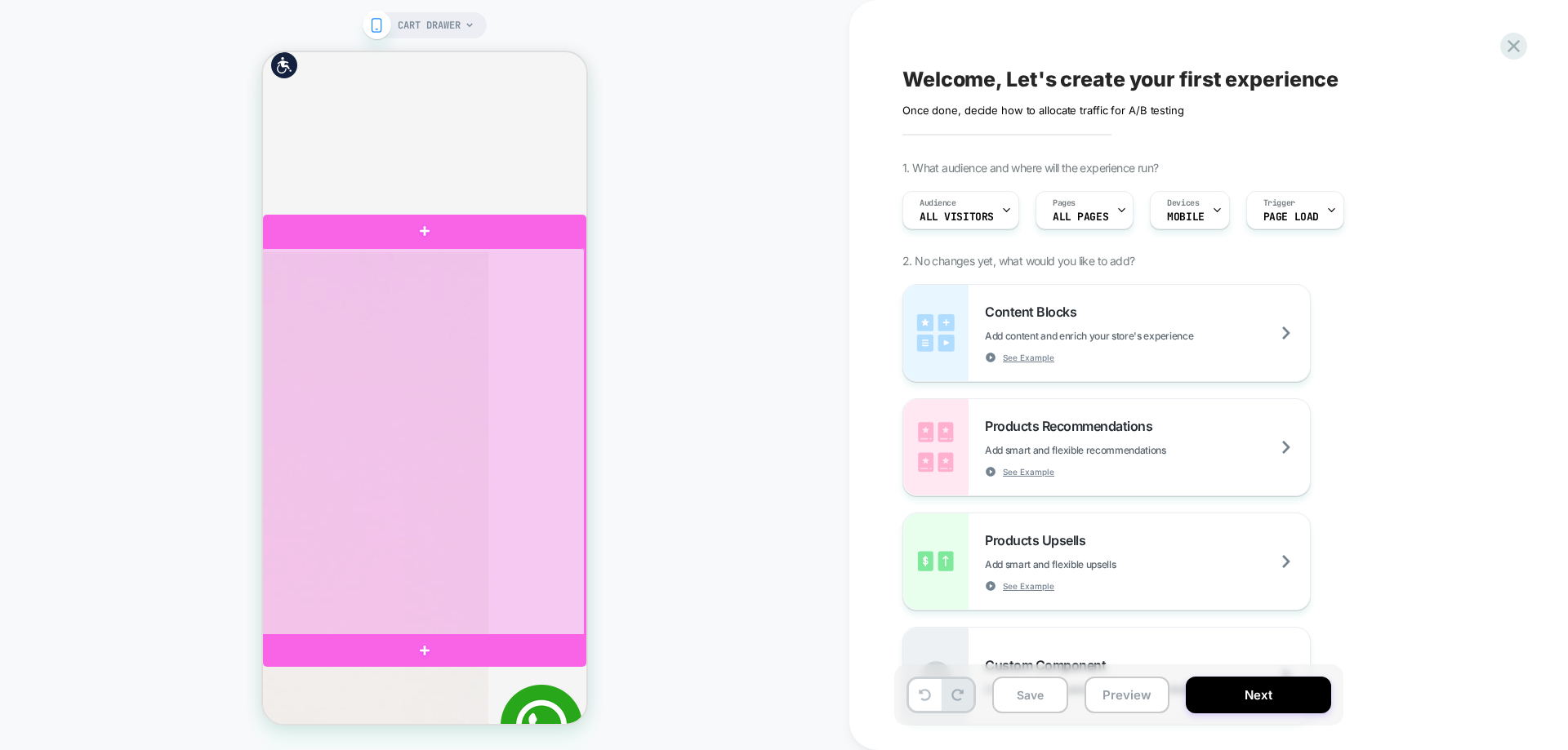
scroll to position [735, 0]
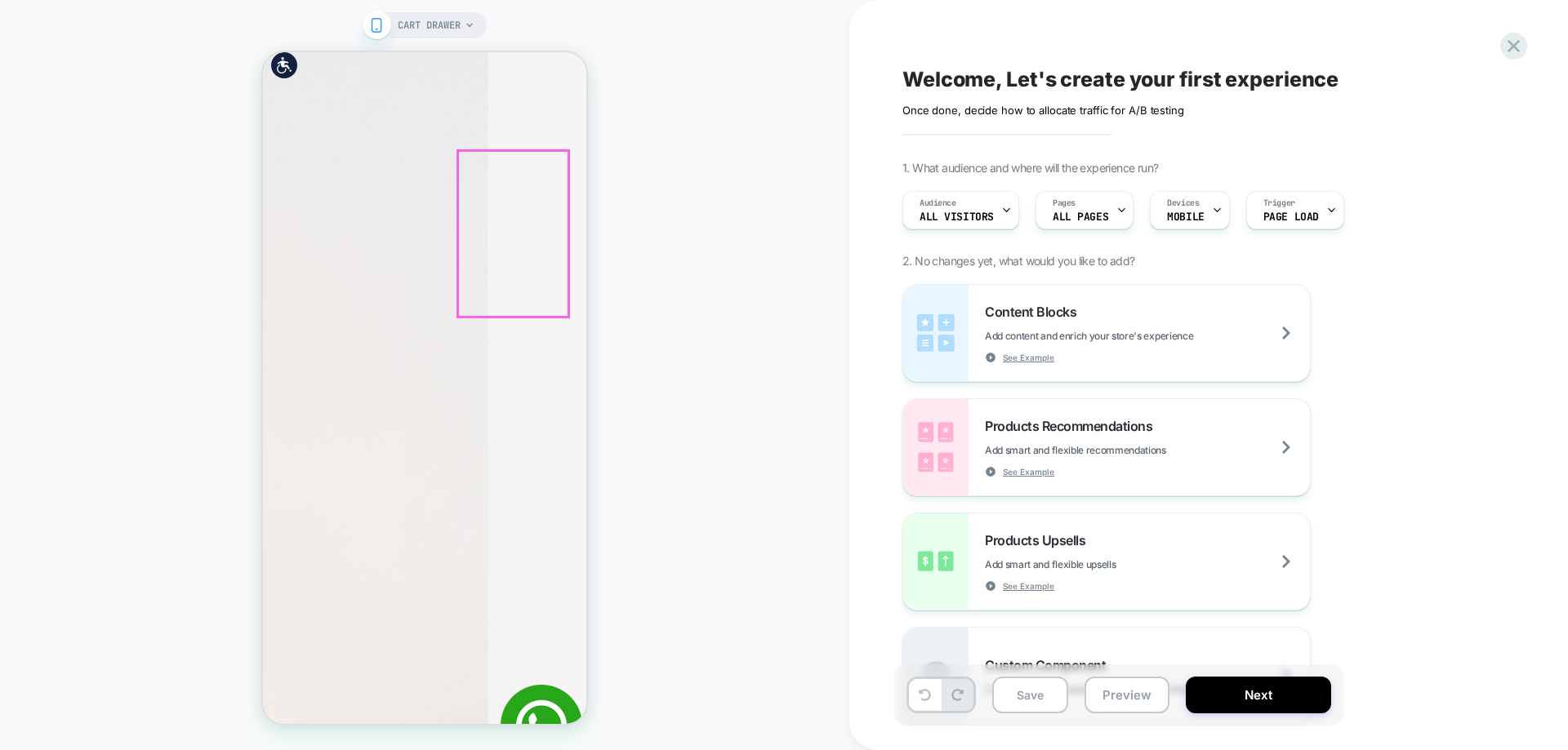
click at [488, 285] on div at bounding box center [486, 290] width 31 height 31
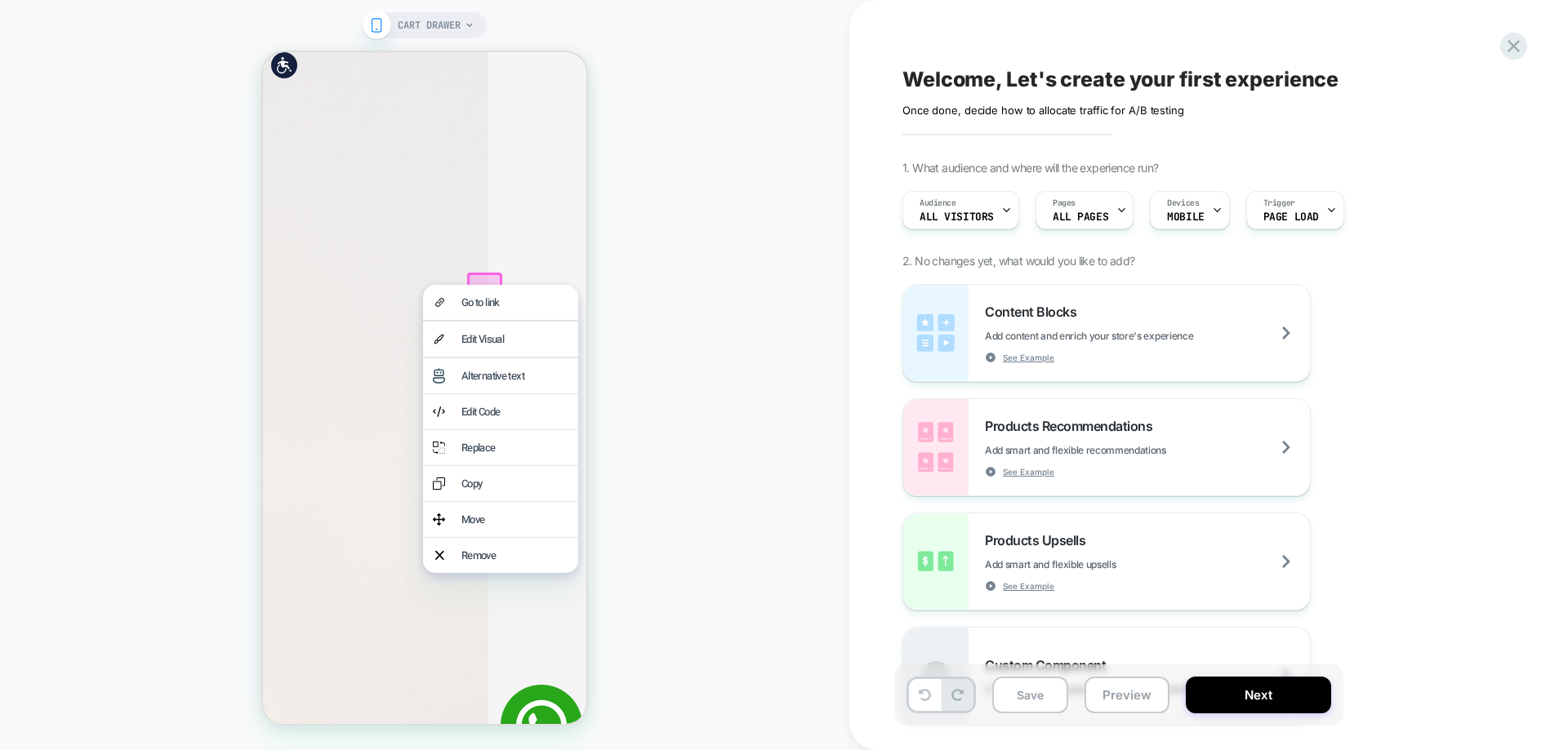
click at [628, 368] on div "CART DRAWER" at bounding box center [424, 375] width 849 height 718
drag, startPoint x: 512, startPoint y: 304, endPoint x: 946, endPoint y: 388, distance: 442.1
click at [512, 304] on div "Go to link" at bounding box center [515, 303] width 107 height 15
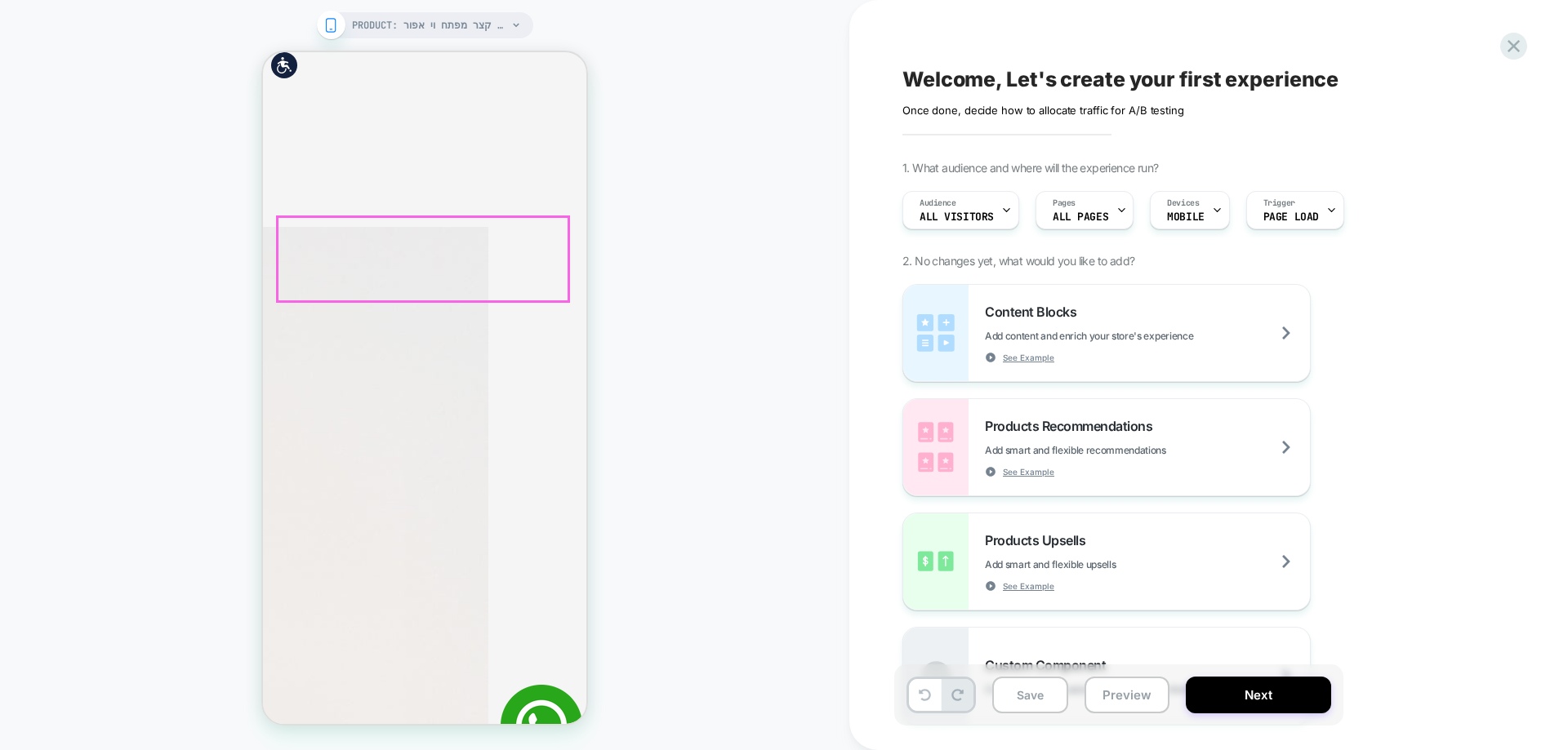
scroll to position [571, 0]
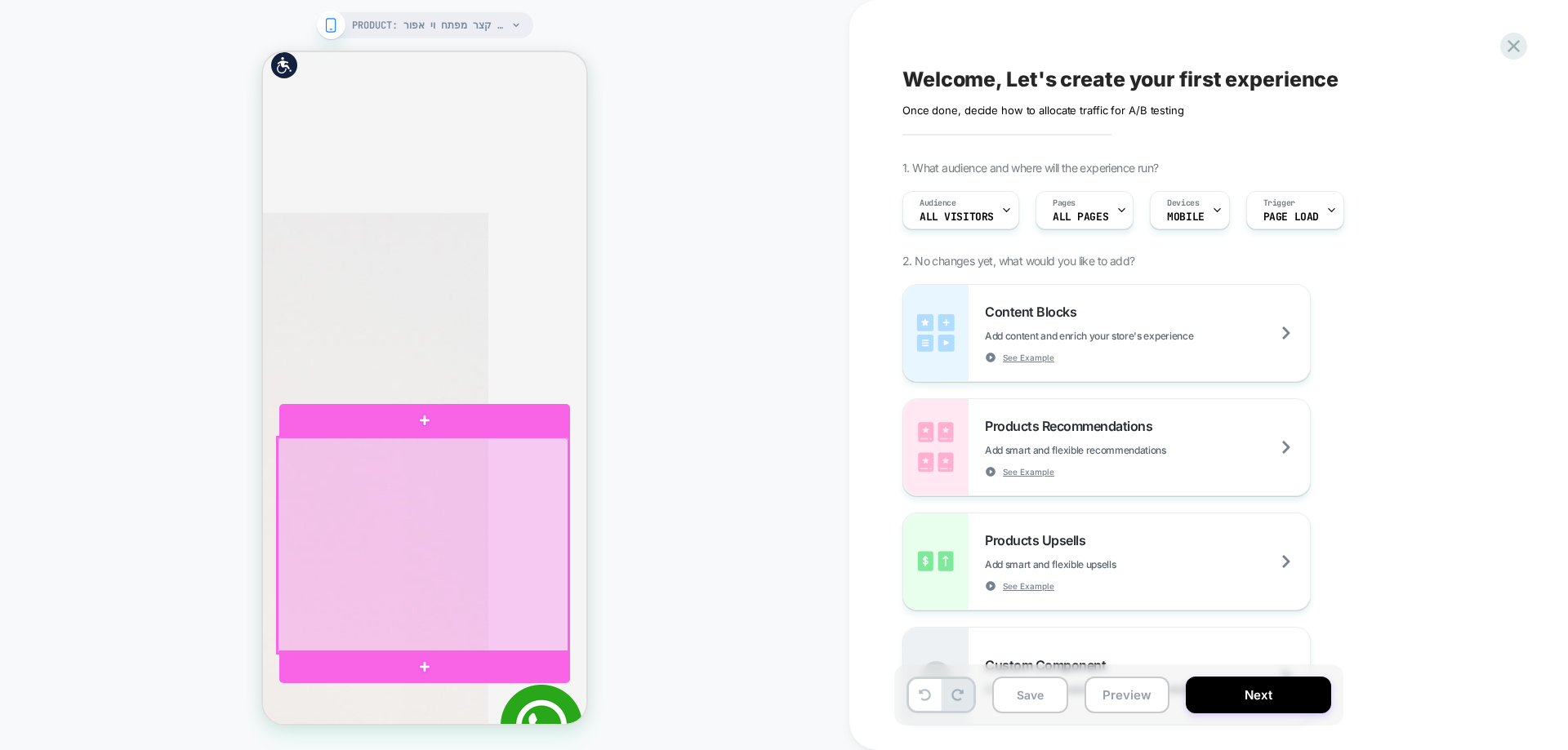
click at [486, 467] on div at bounding box center [423, 546] width 291 height 216
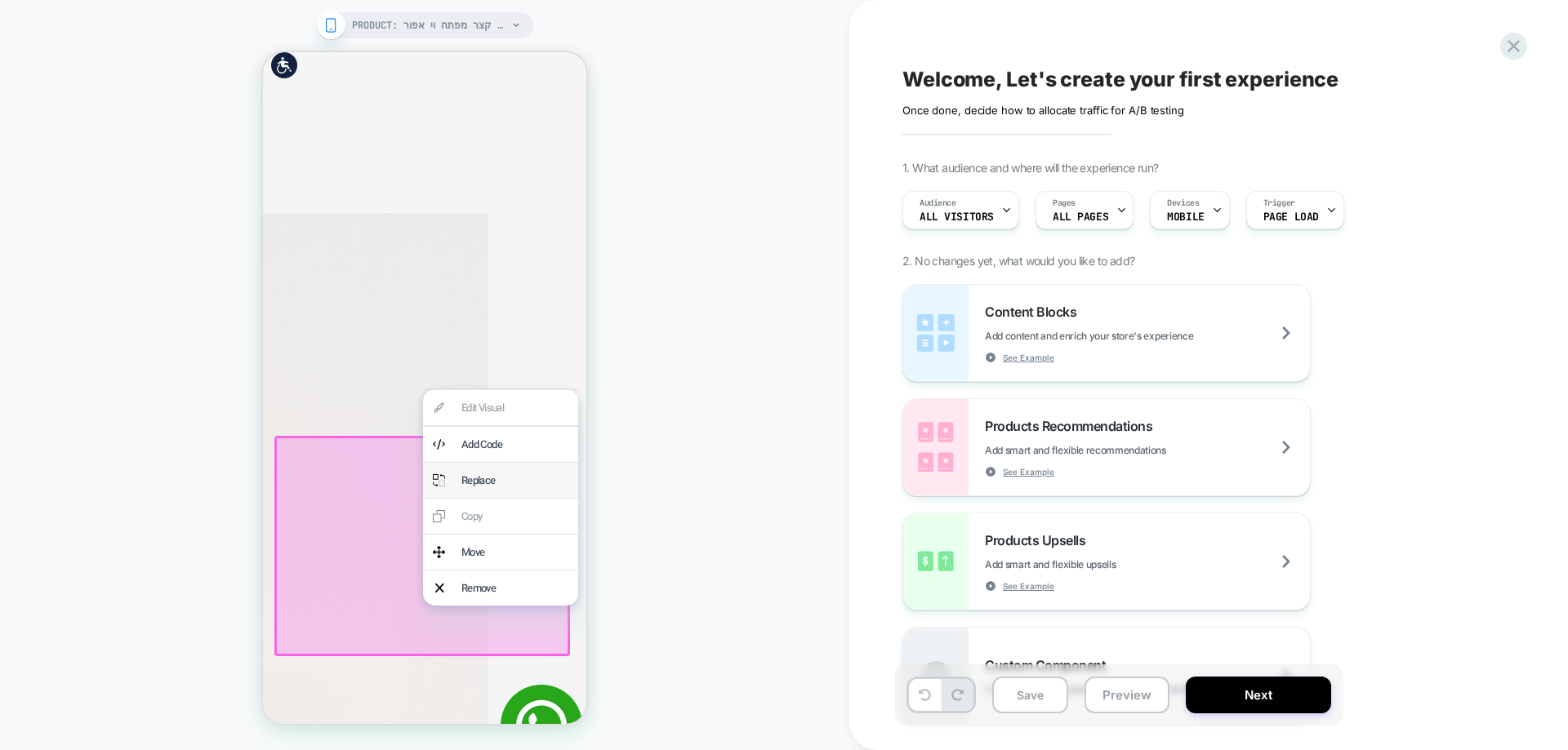
click at [487, 482] on div "Replace" at bounding box center [515, 480] width 107 height 15
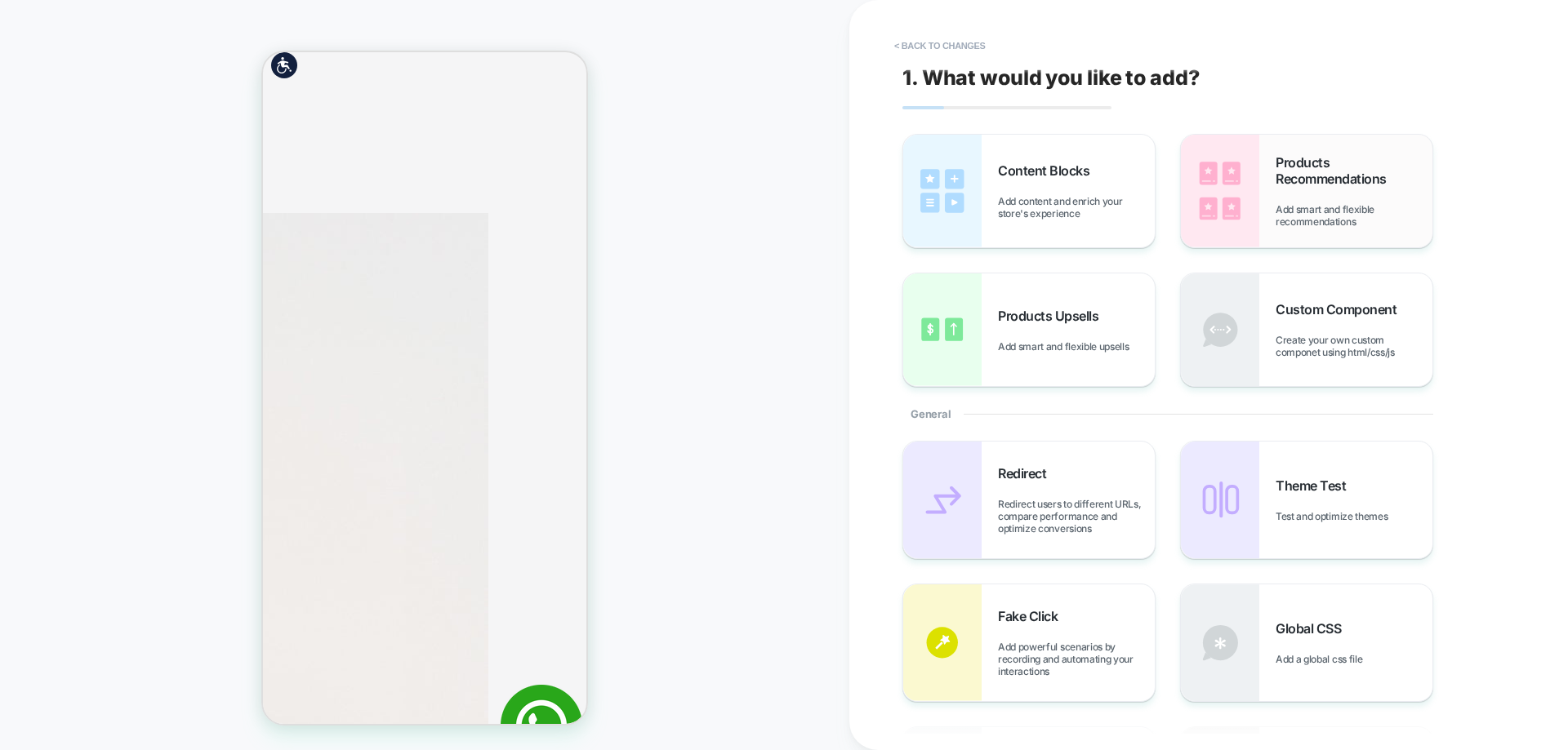
click at [1326, 188] on div "Products Recommendations Add smart and flexible recommendations" at bounding box center [1354, 190] width 156 height 73
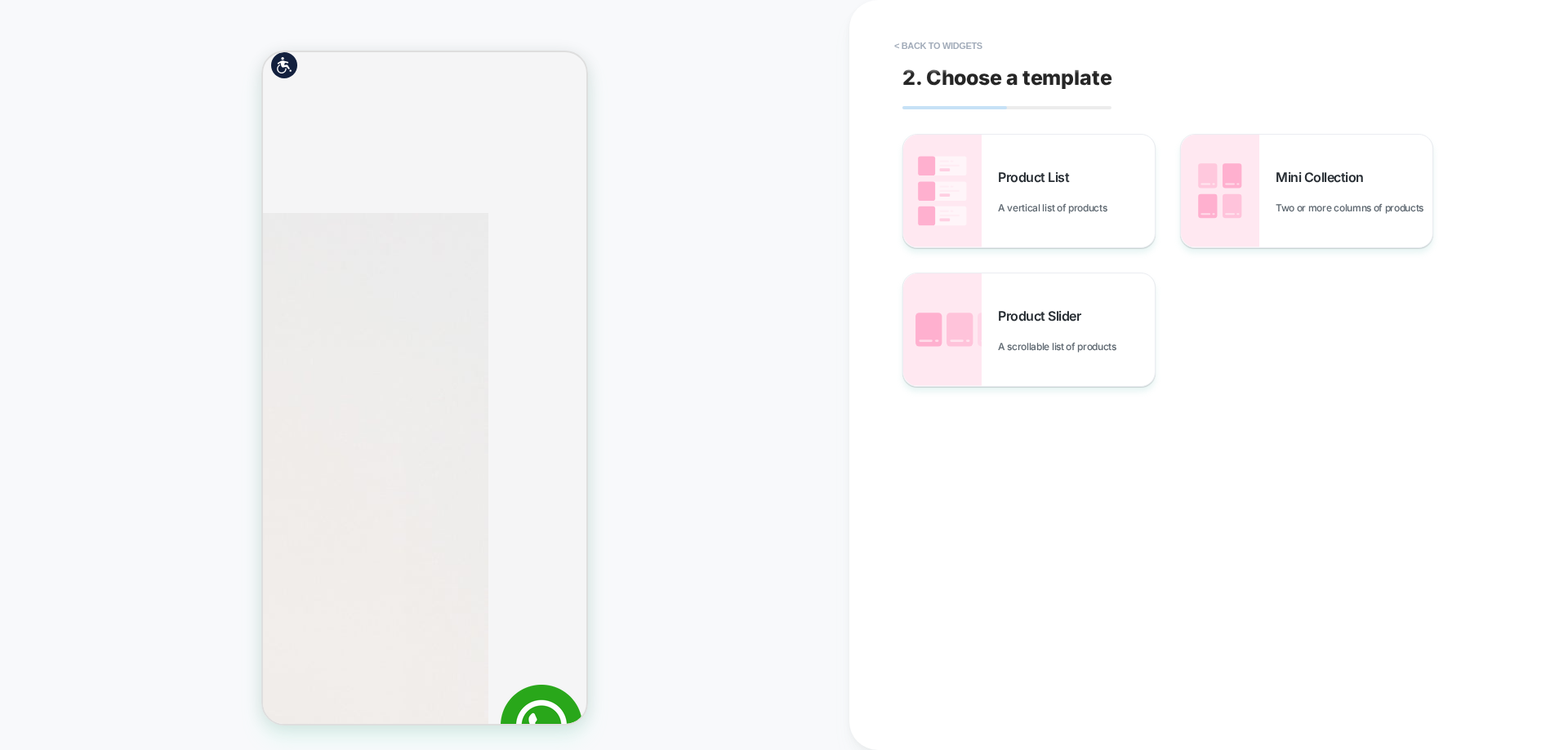
click at [1028, 316] on span "Product Slider" at bounding box center [1042, 315] width 91 height 16
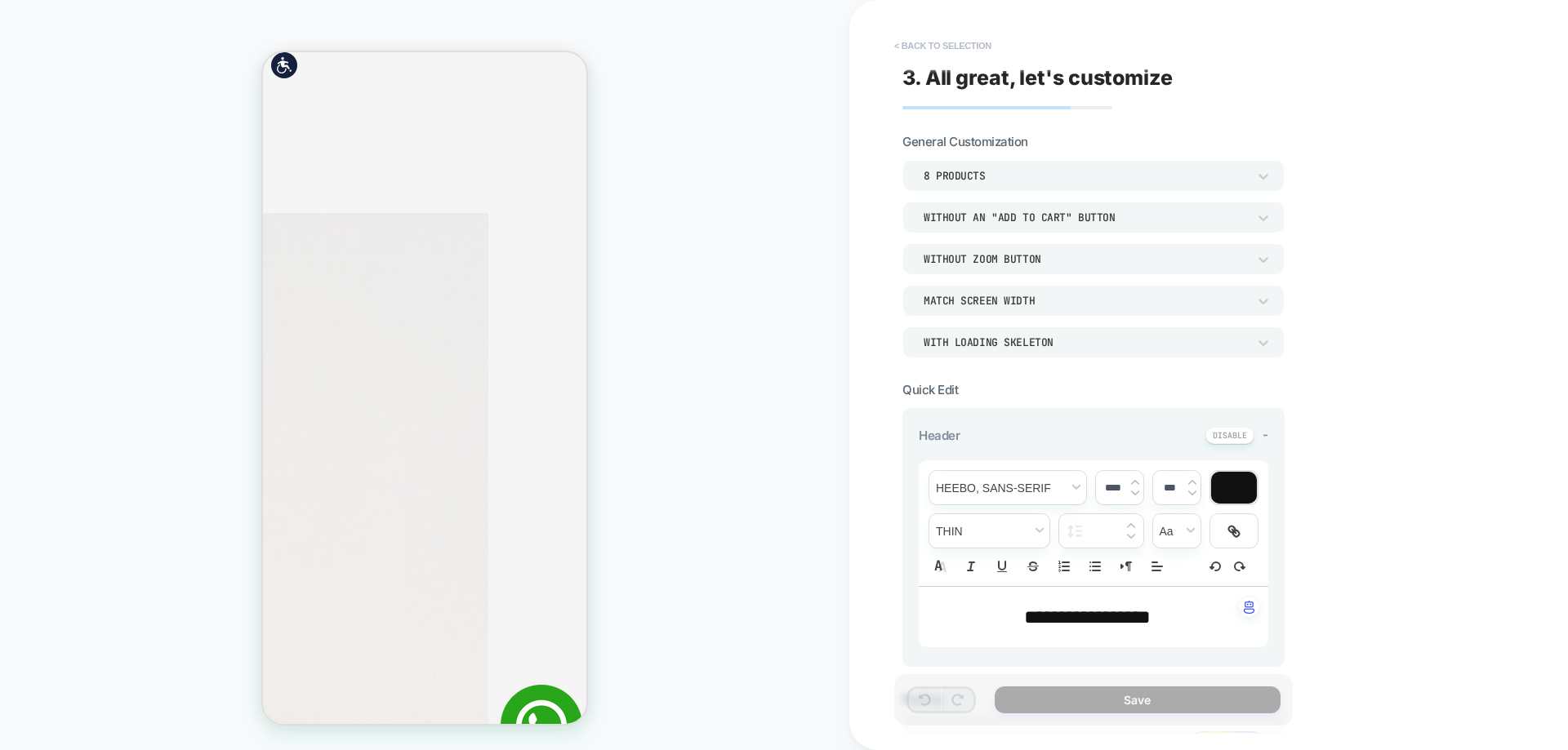
click at [968, 43] on button "< Back to selection" at bounding box center [942, 45] width 113 height 26
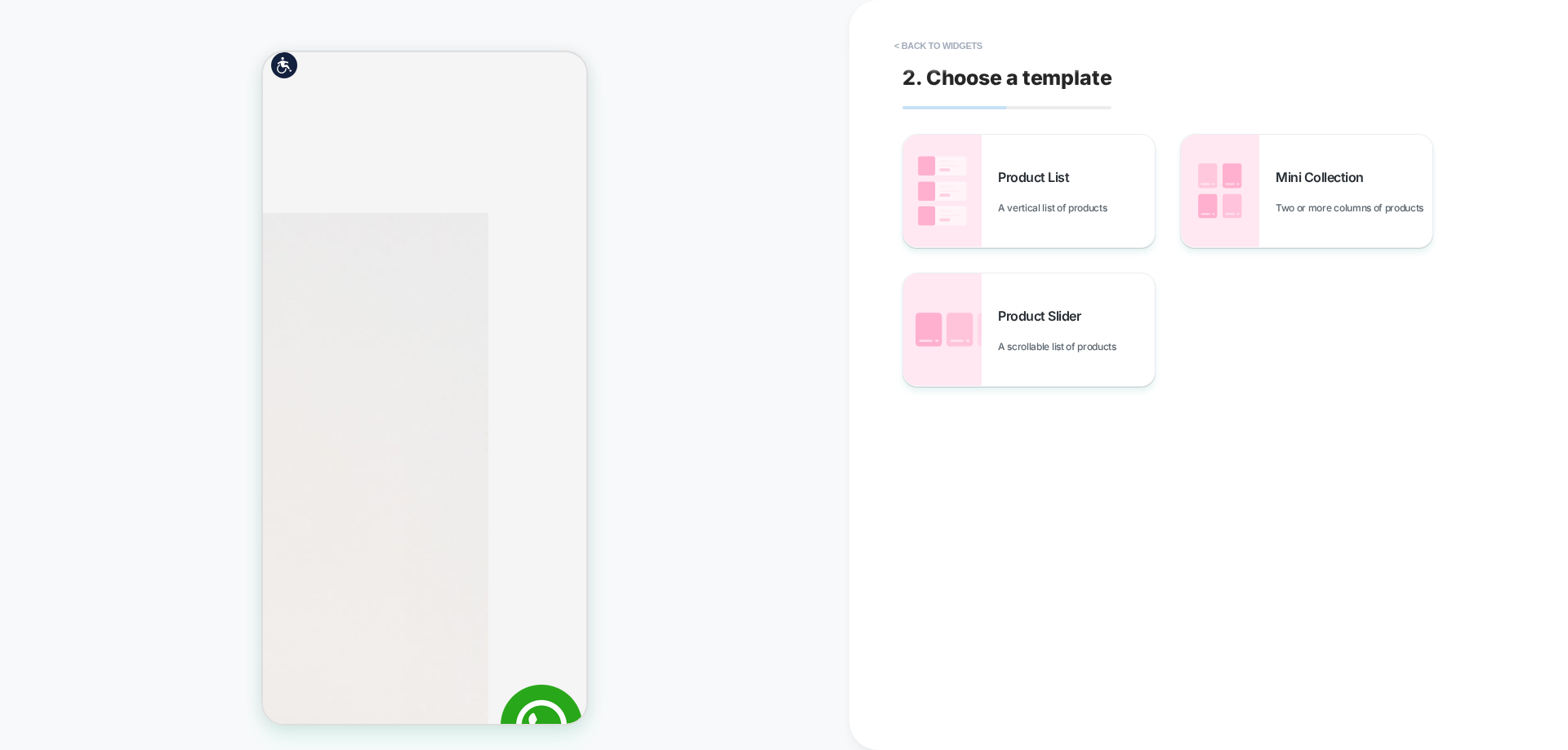
scroll to position [6, 0]
click at [932, 44] on button "< Back to widgets" at bounding box center [938, 45] width 105 height 26
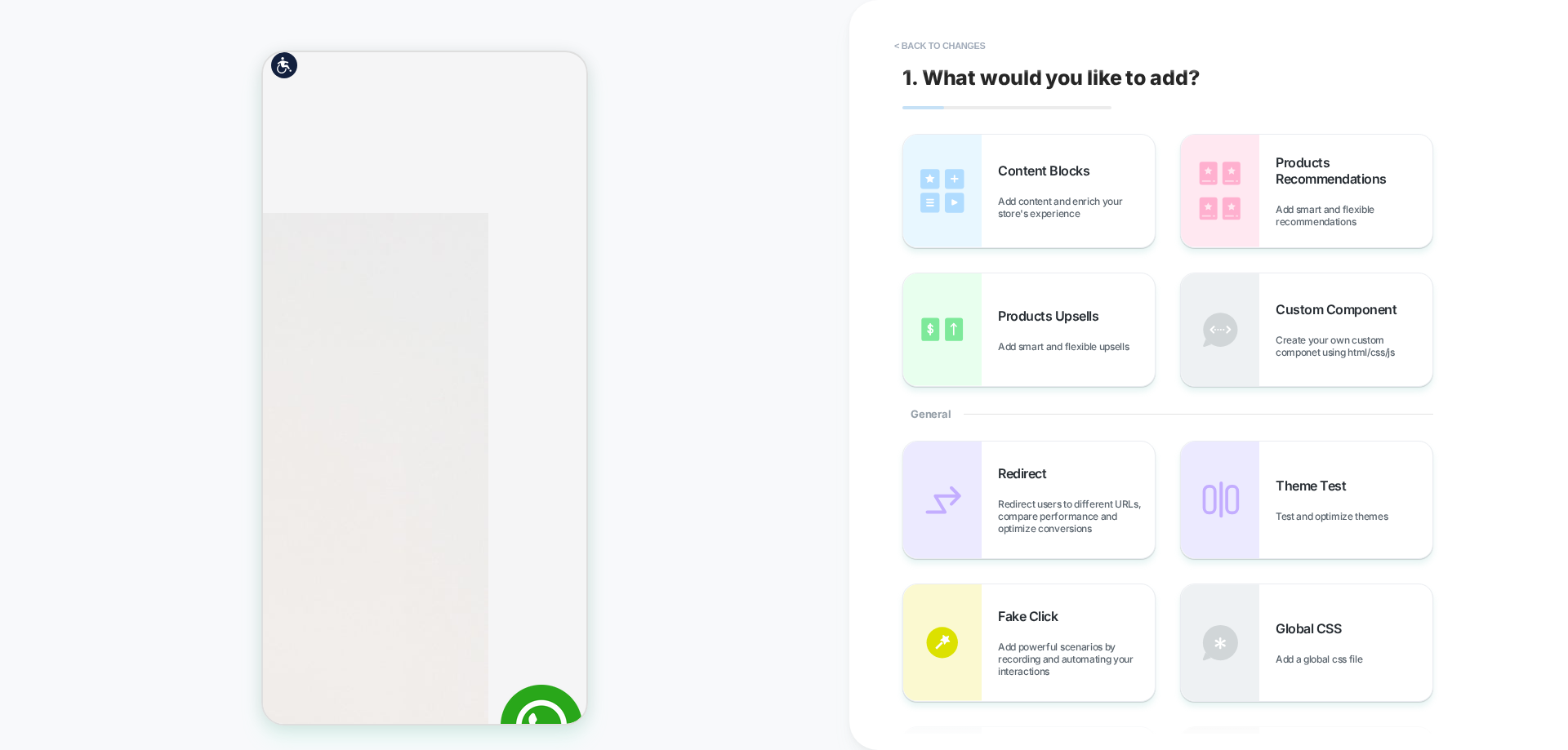
scroll to position [0, 0]
click at [923, 51] on button "< Back to changes" at bounding box center [940, 45] width 108 height 26
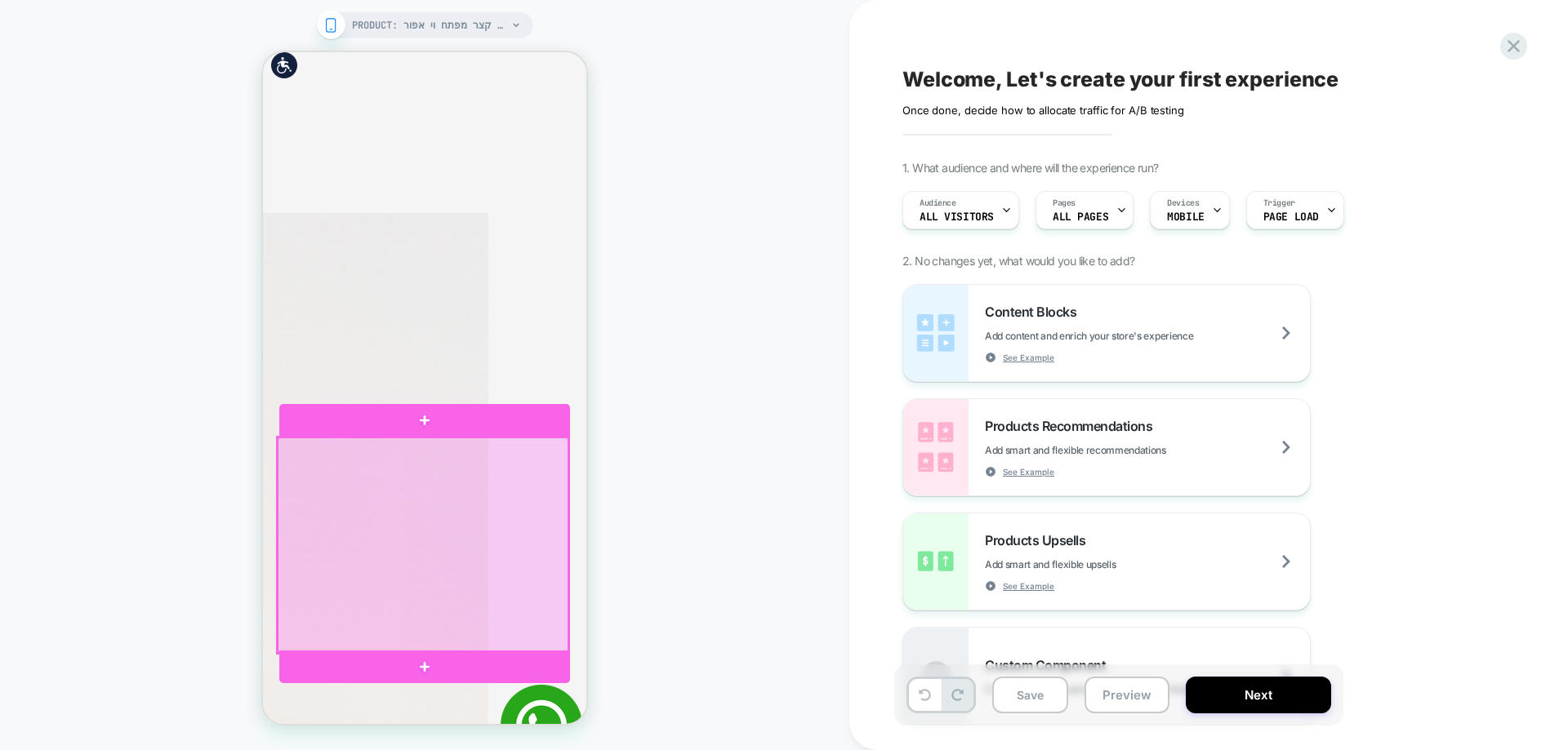
click at [336, 457] on div at bounding box center [423, 546] width 291 height 216
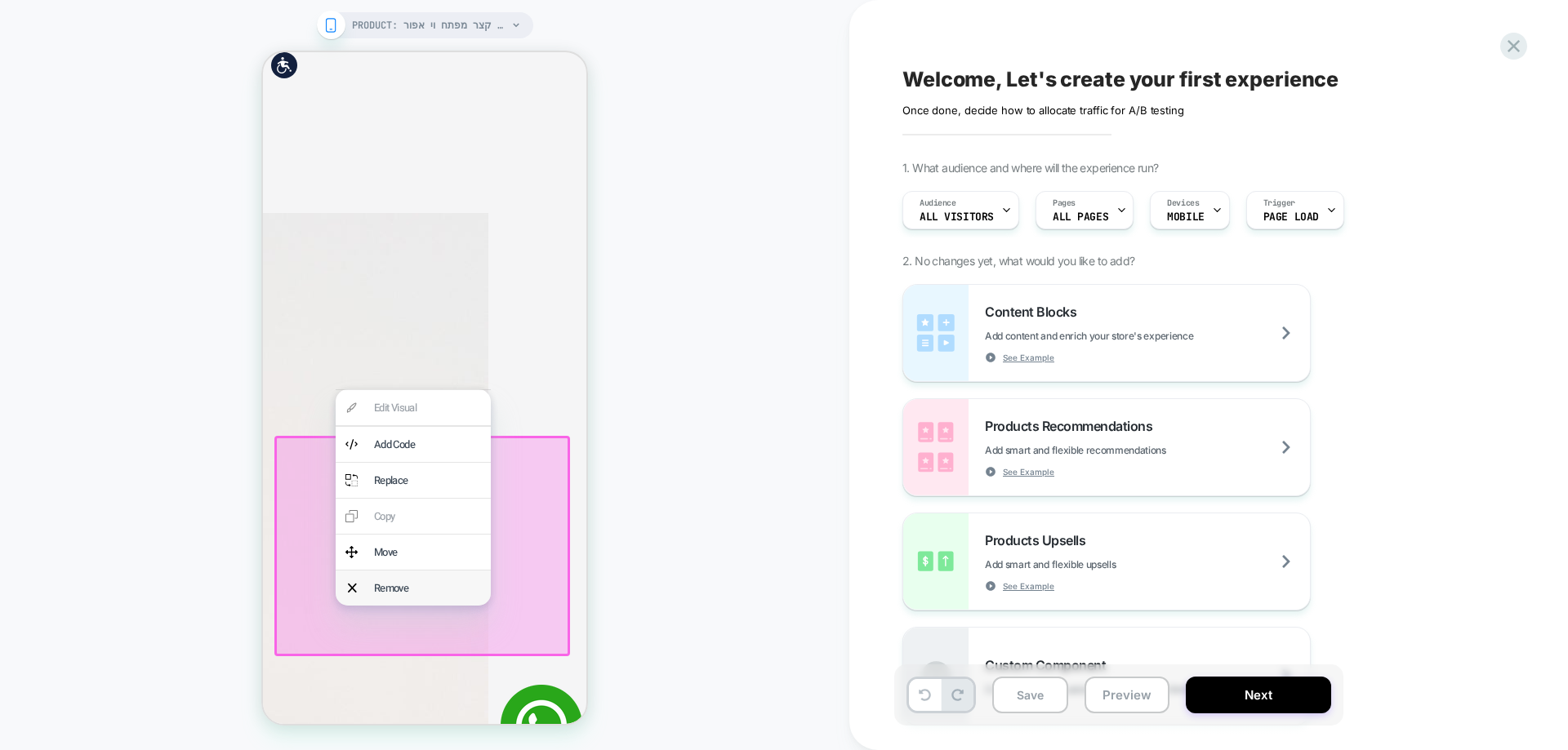
click at [371, 589] on div "Remove" at bounding box center [413, 588] width 155 height 35
